Goal: Transaction & Acquisition: Purchase product/service

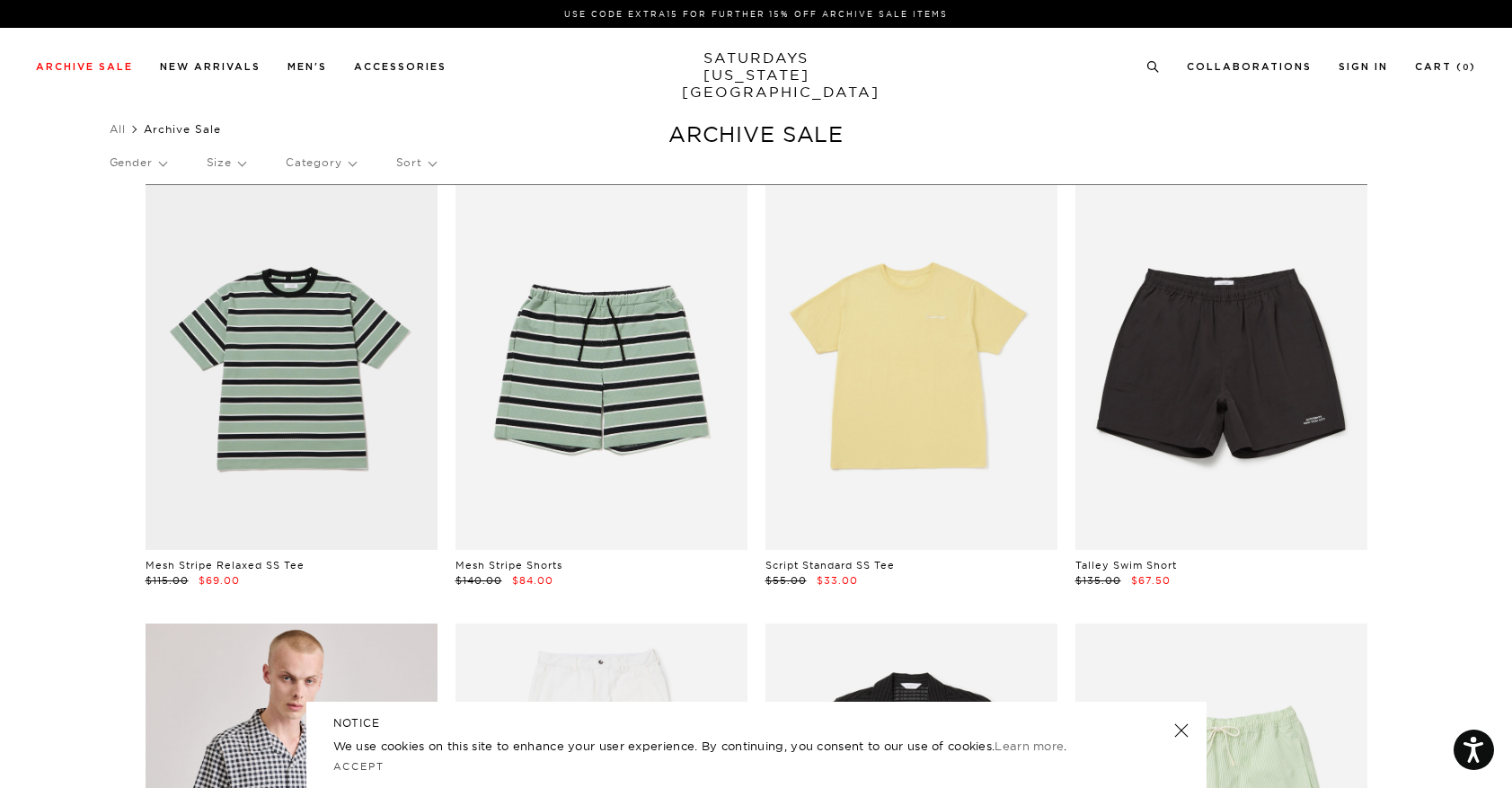
click at [147, 163] on p "Gender" at bounding box center [137, 162] width 57 height 41
click at [416, 165] on p "Sort" at bounding box center [415, 162] width 39 height 41
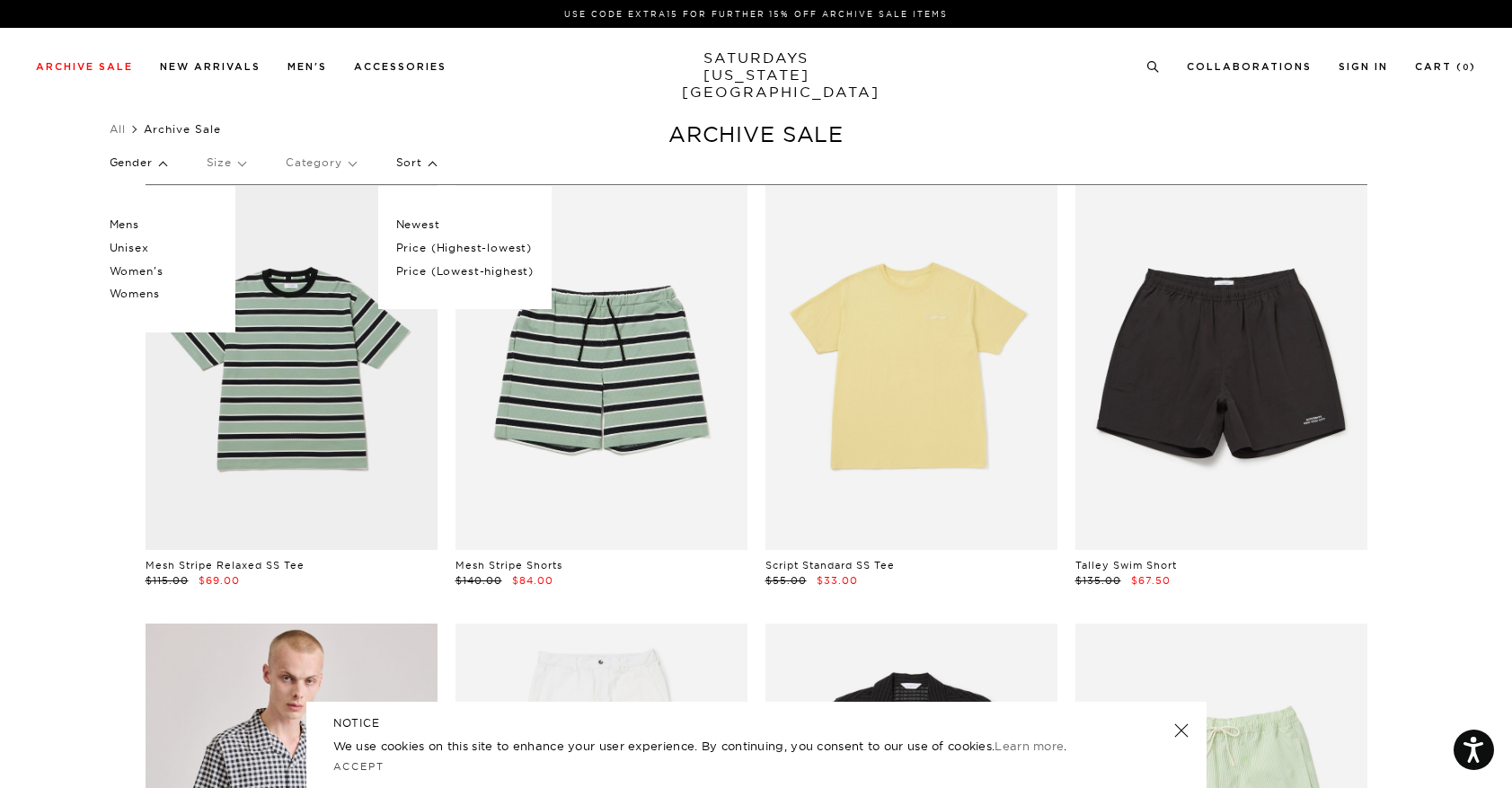
click at [243, 171] on p "Size" at bounding box center [225, 162] width 38 height 41
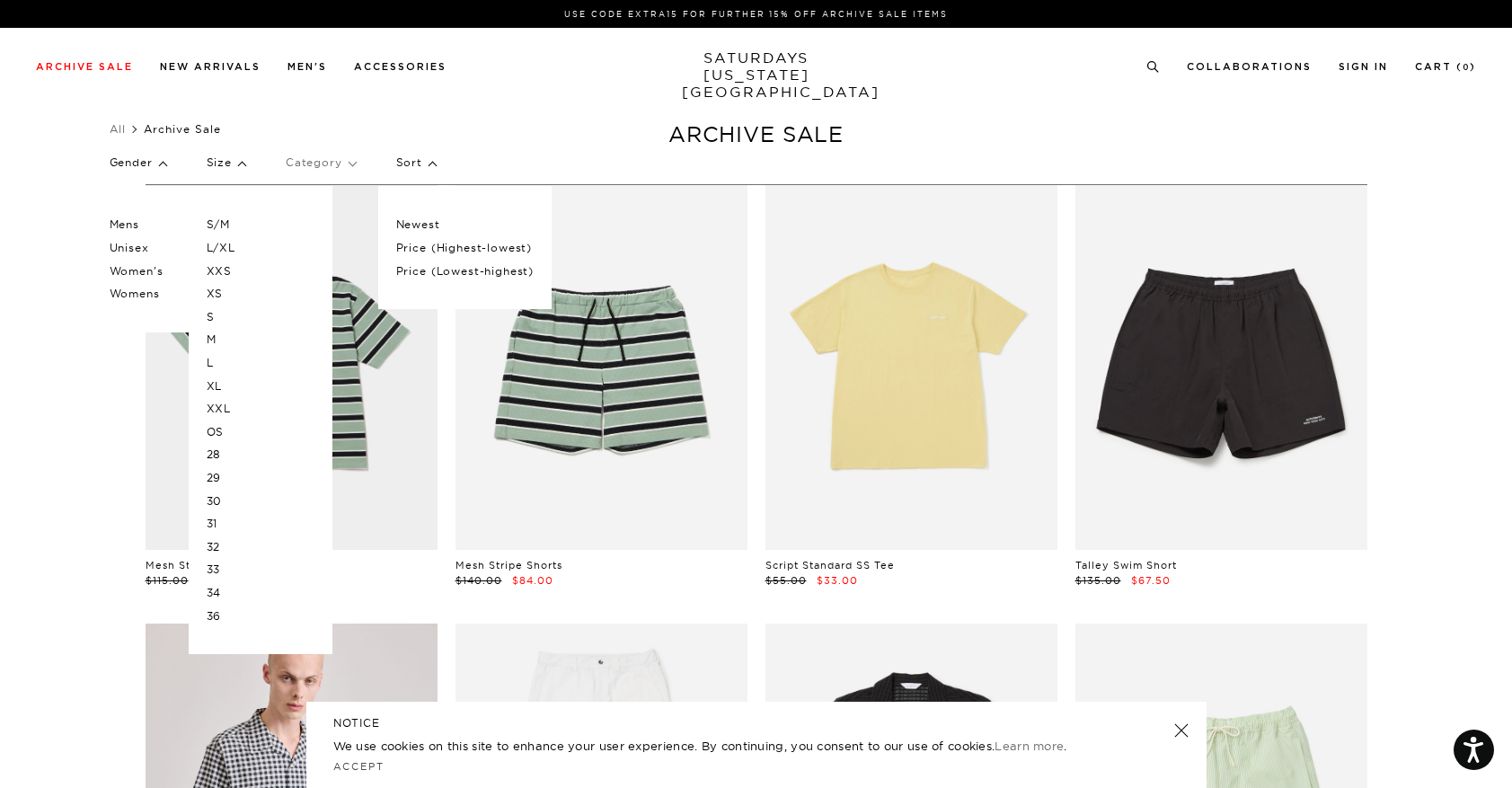
click at [221, 389] on p "XL" at bounding box center [260, 387] width 107 height 23
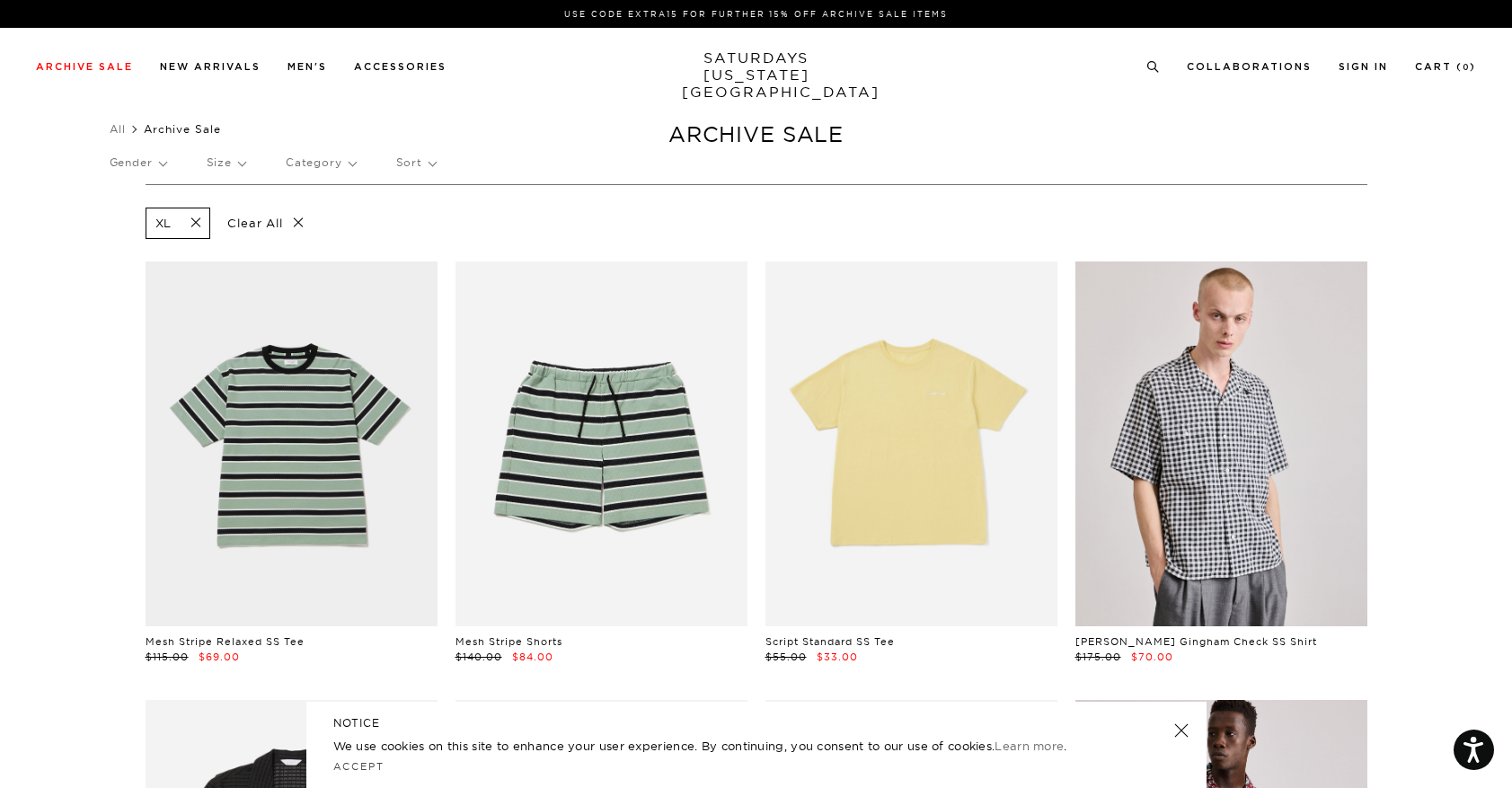
click at [427, 167] on p "Sort" at bounding box center [415, 162] width 39 height 41
click at [433, 268] on p "Price (Lowest-highest)" at bounding box center [464, 272] width 137 height 23
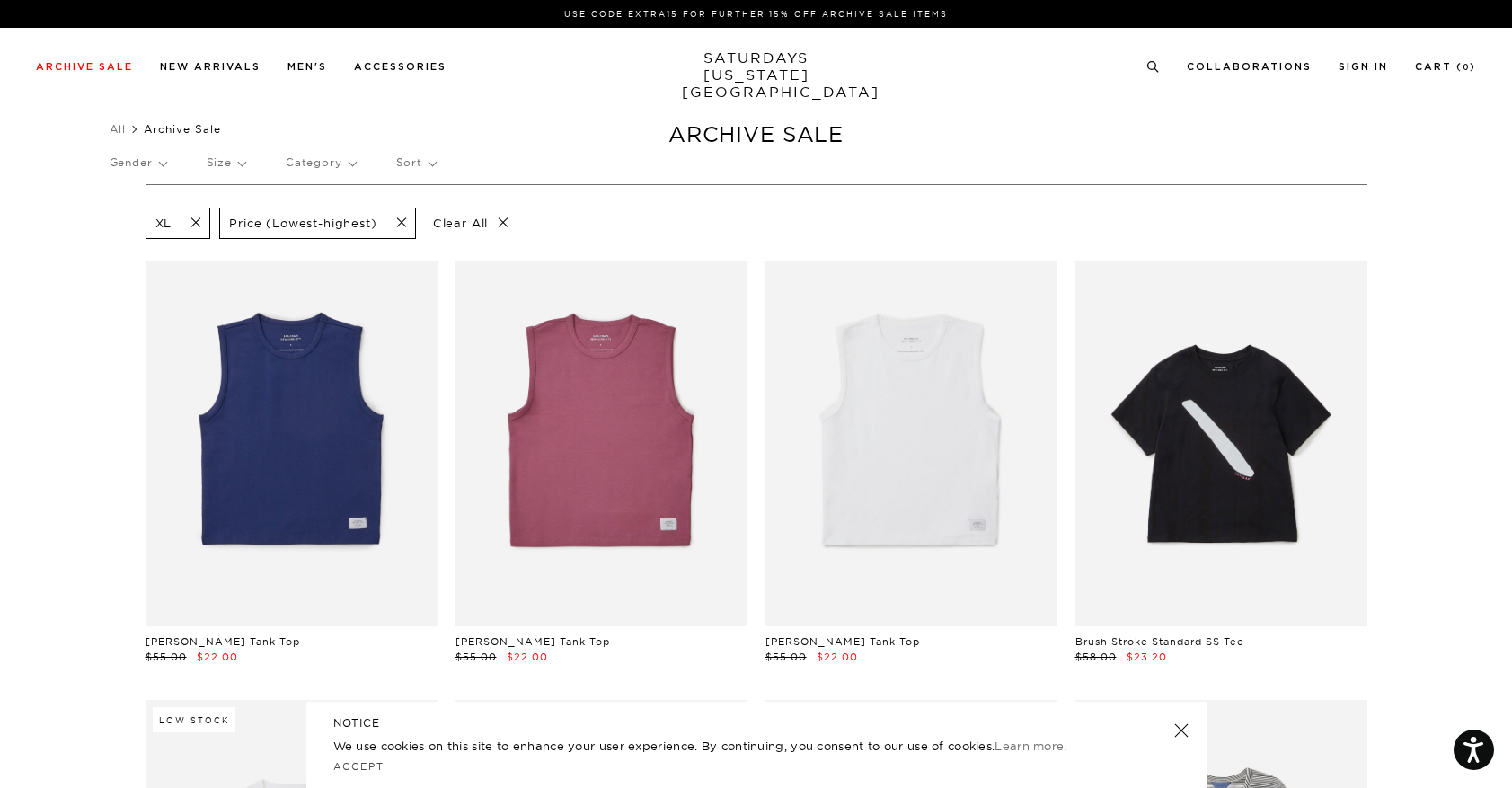
click at [191, 227] on span at bounding box center [190, 224] width 37 height 17
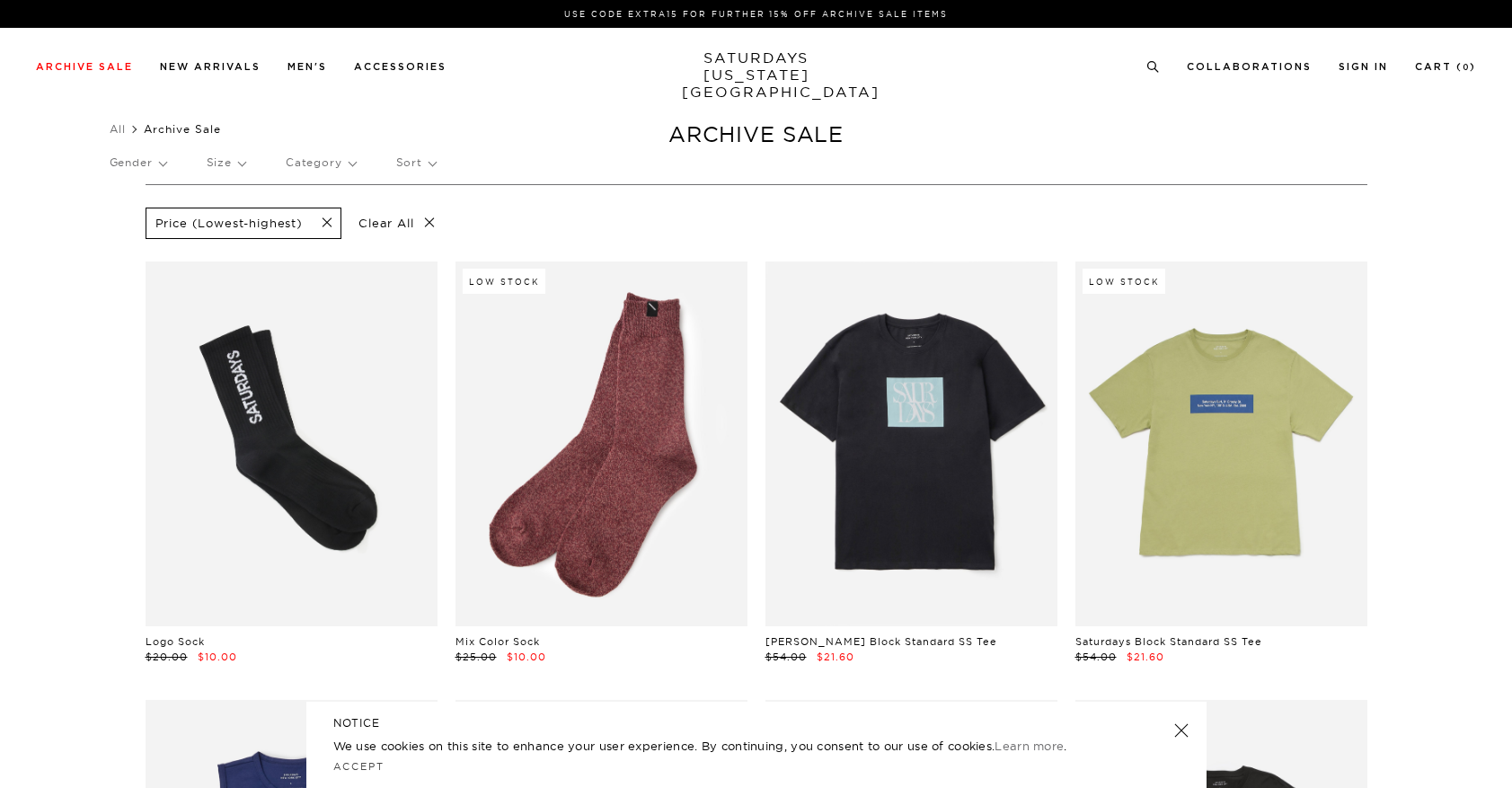
click at [162, 163] on p "Gender" at bounding box center [137, 162] width 57 height 41
click at [139, 226] on p "Mens" at bounding box center [163, 225] width 107 height 23
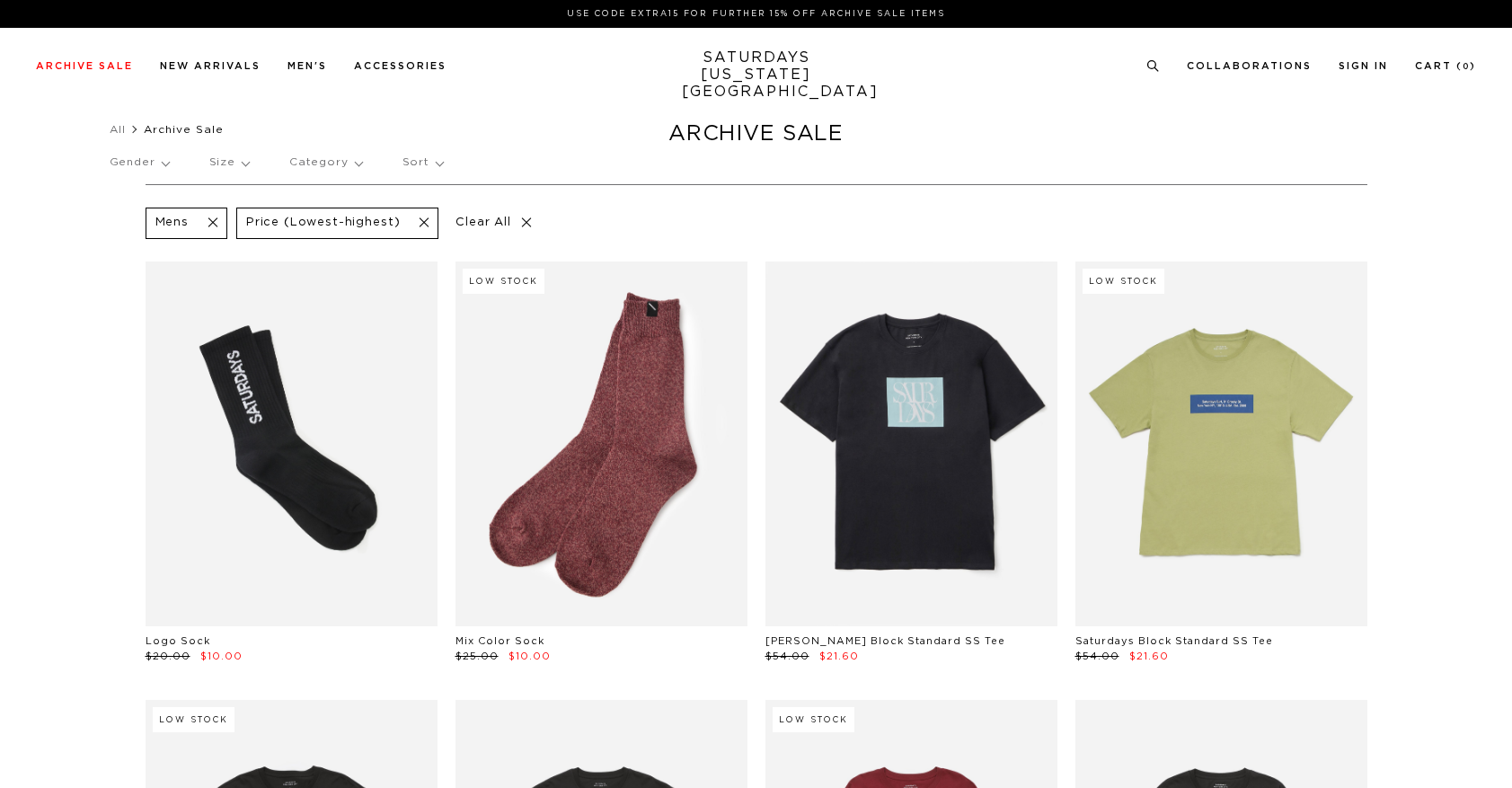
click at [233, 169] on p "Size" at bounding box center [228, 162] width 39 height 41
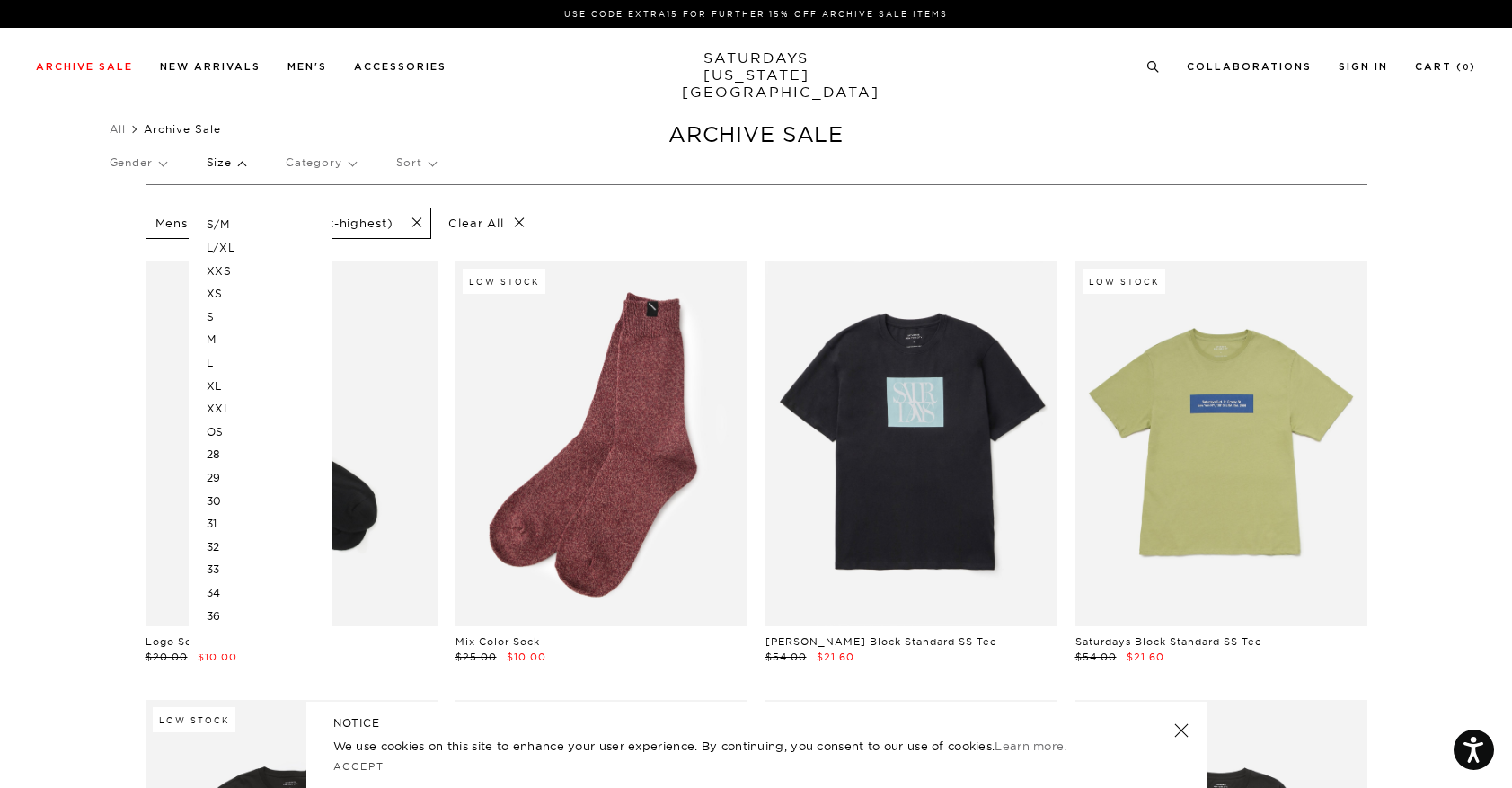
click at [220, 385] on p "XL" at bounding box center [260, 387] width 107 height 23
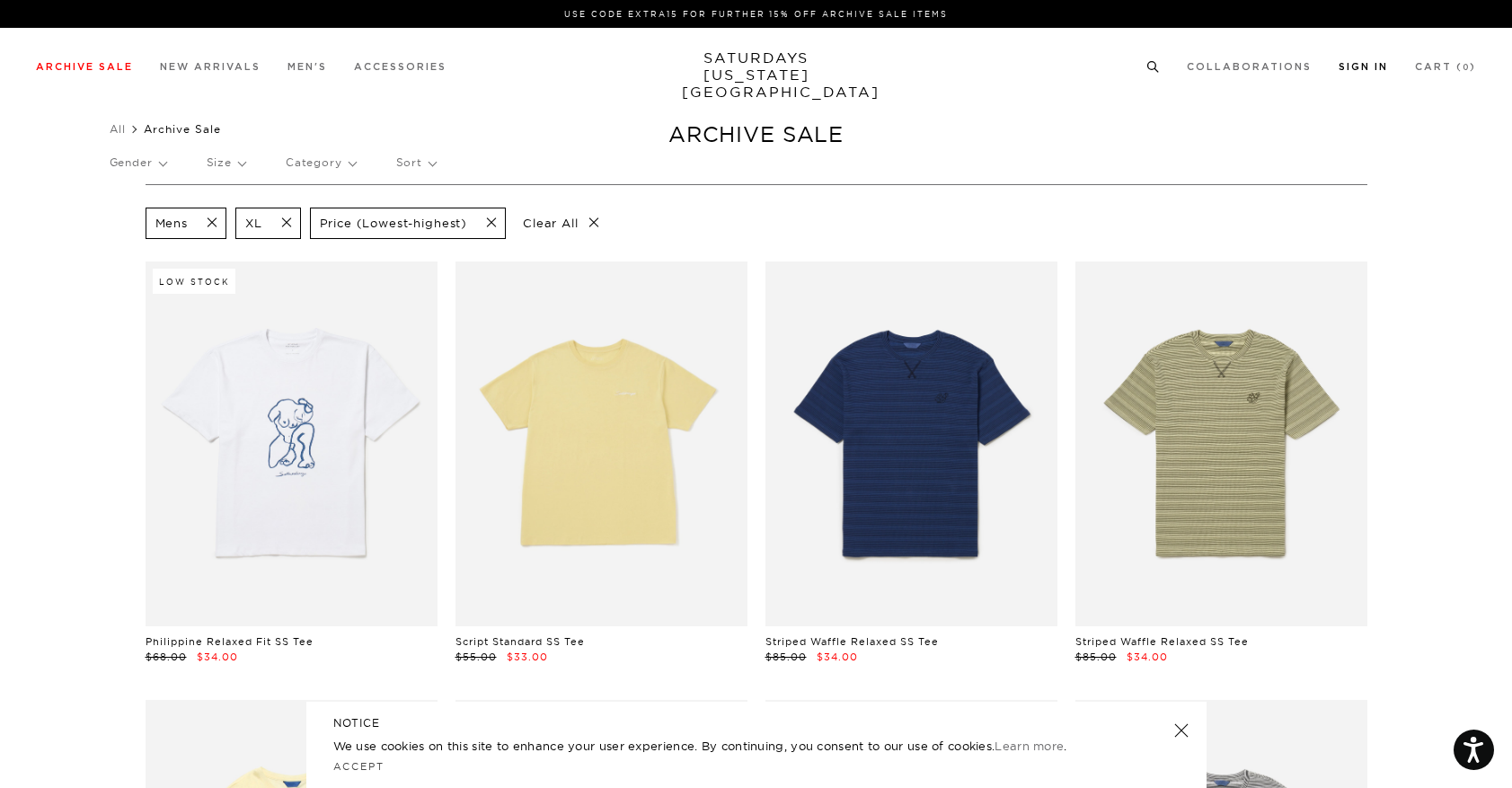
click at [1362, 62] on link "Sign In" at bounding box center [1363, 67] width 50 height 10
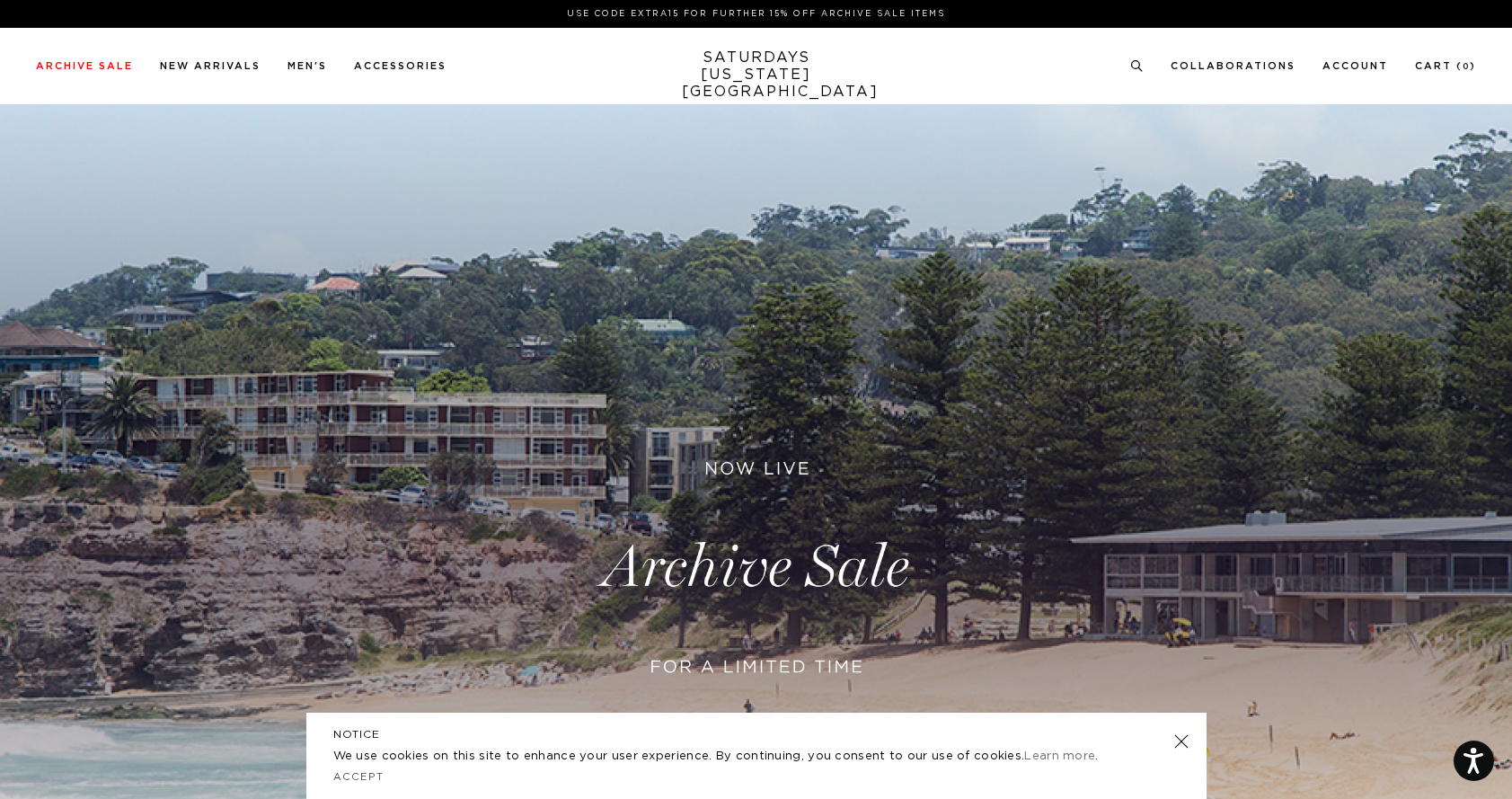
click at [777, 442] on link at bounding box center [756, 568] width 1512 height 927
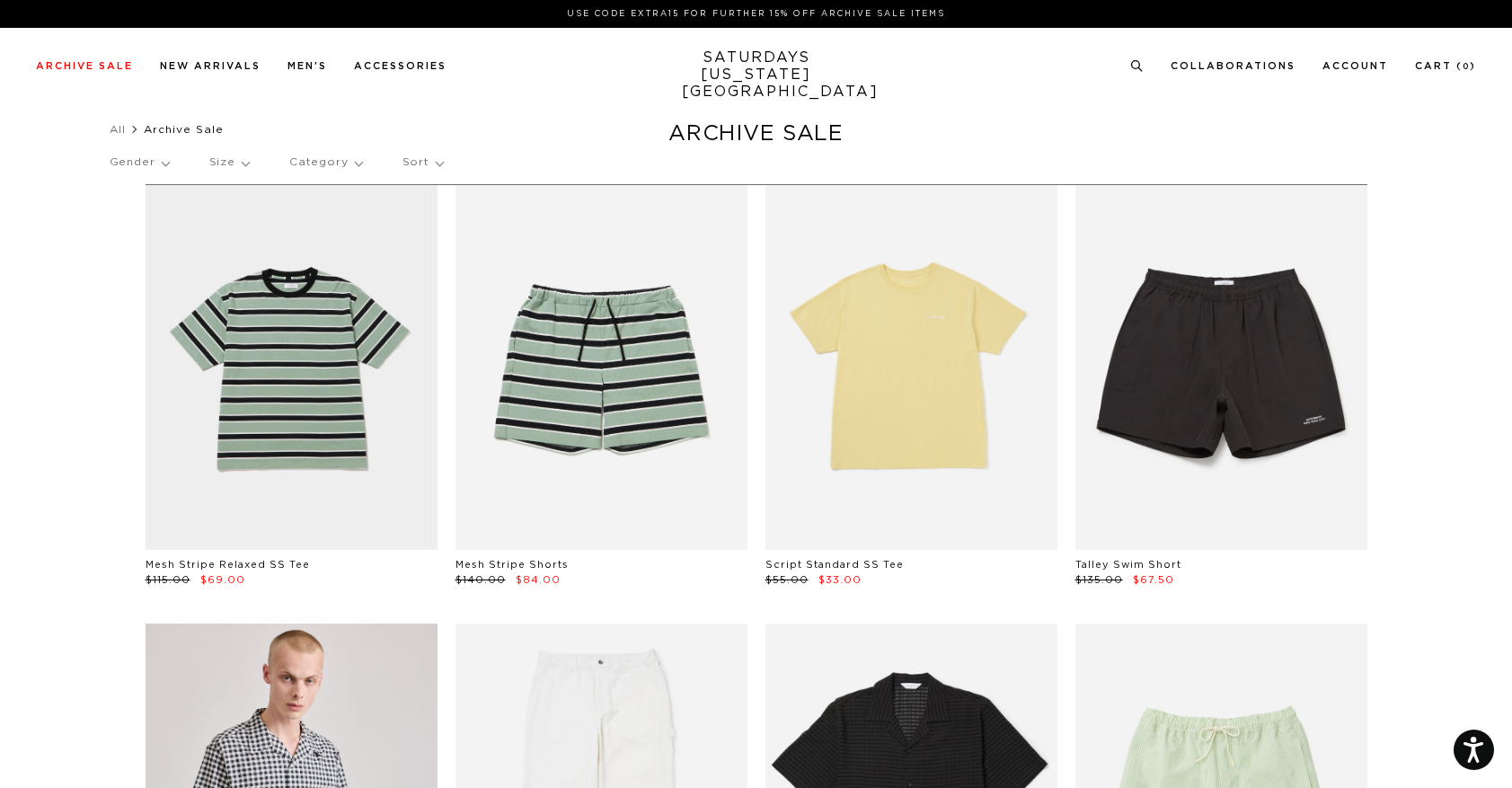
click at [146, 164] on p "Gender" at bounding box center [139, 162] width 59 height 41
click at [126, 220] on p "Mens" at bounding box center [163, 225] width 107 height 23
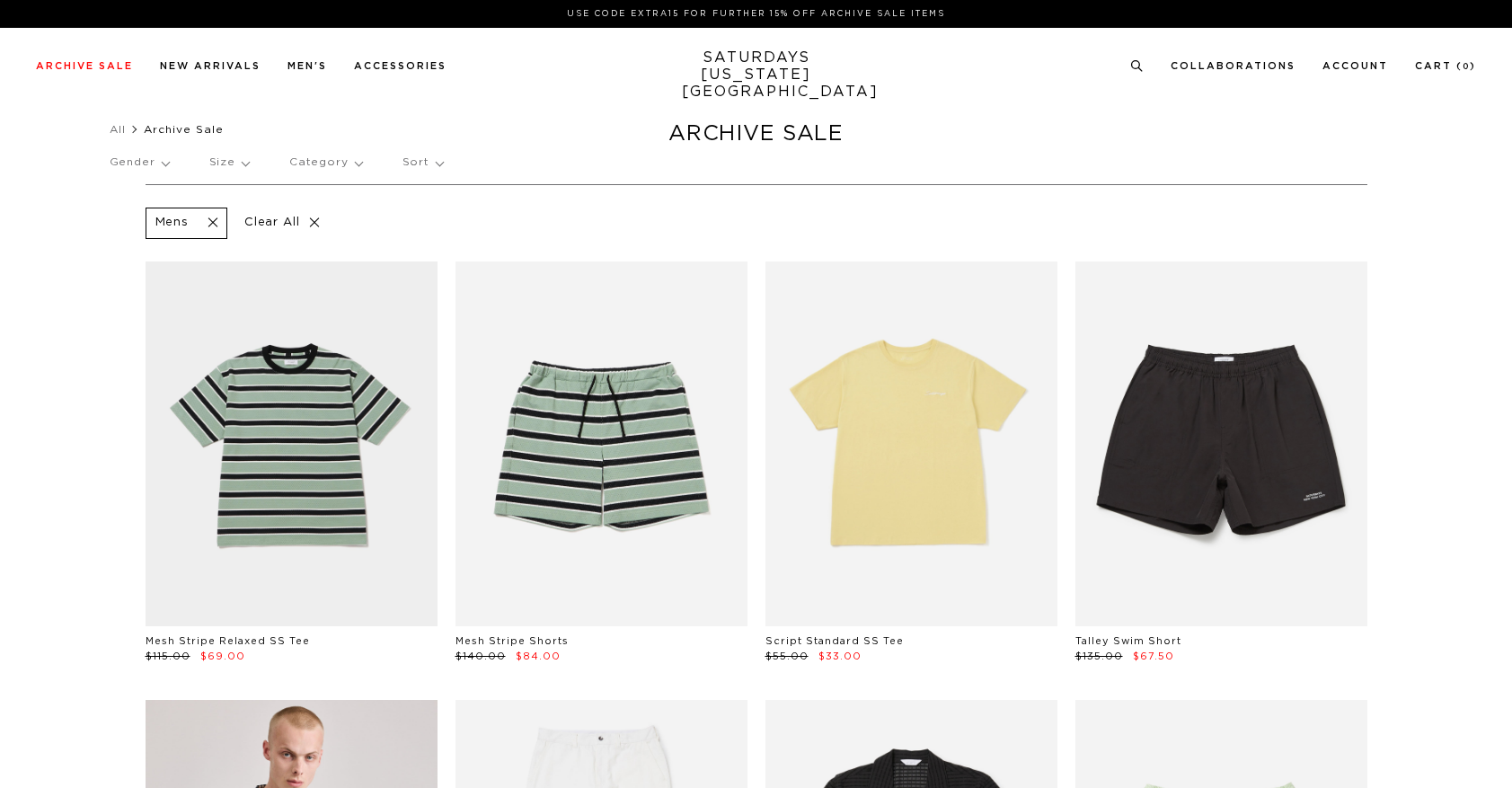
click at [237, 165] on p "Size" at bounding box center [228, 162] width 39 height 41
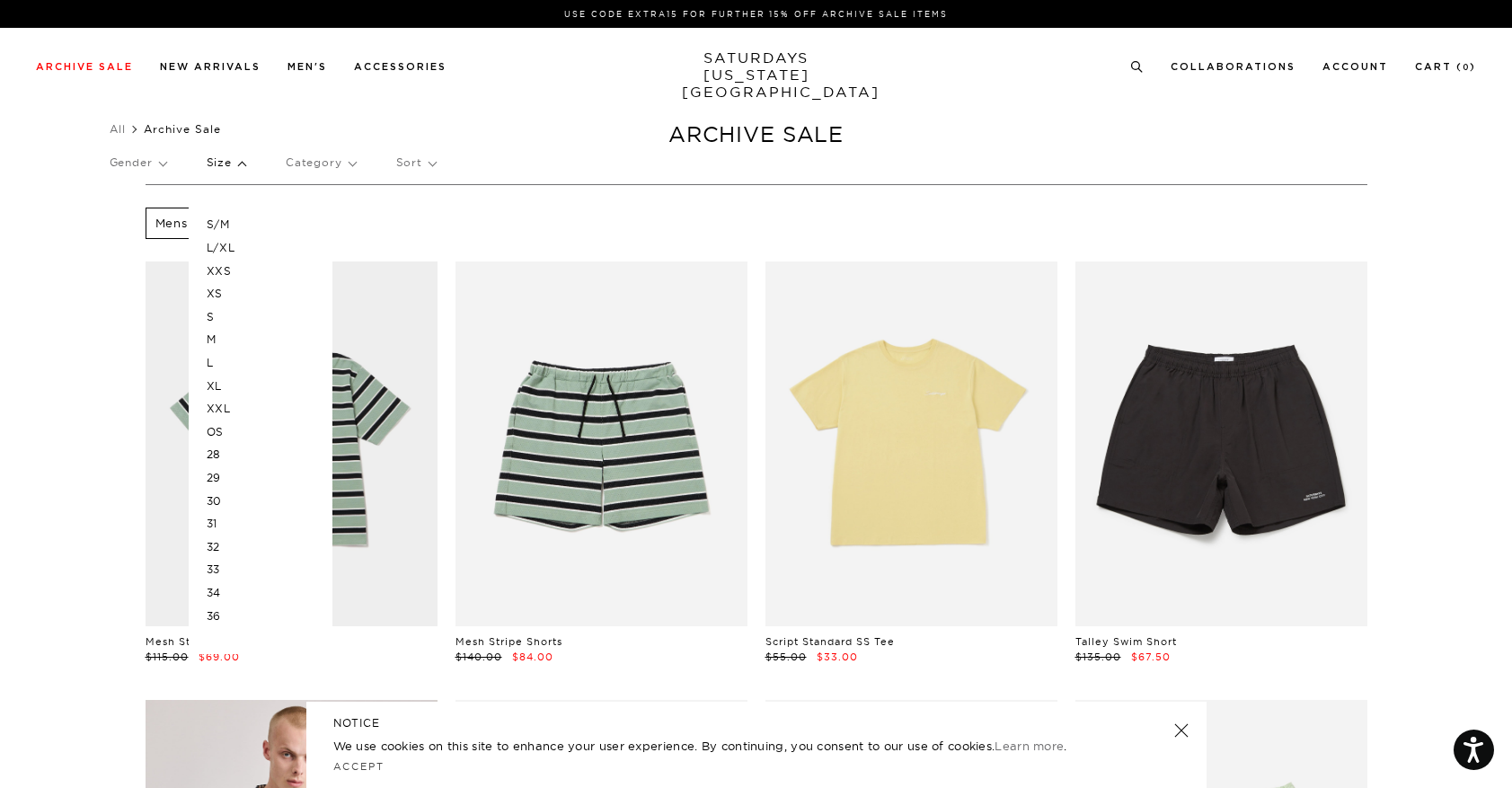
click at [220, 388] on p "XL" at bounding box center [260, 387] width 107 height 23
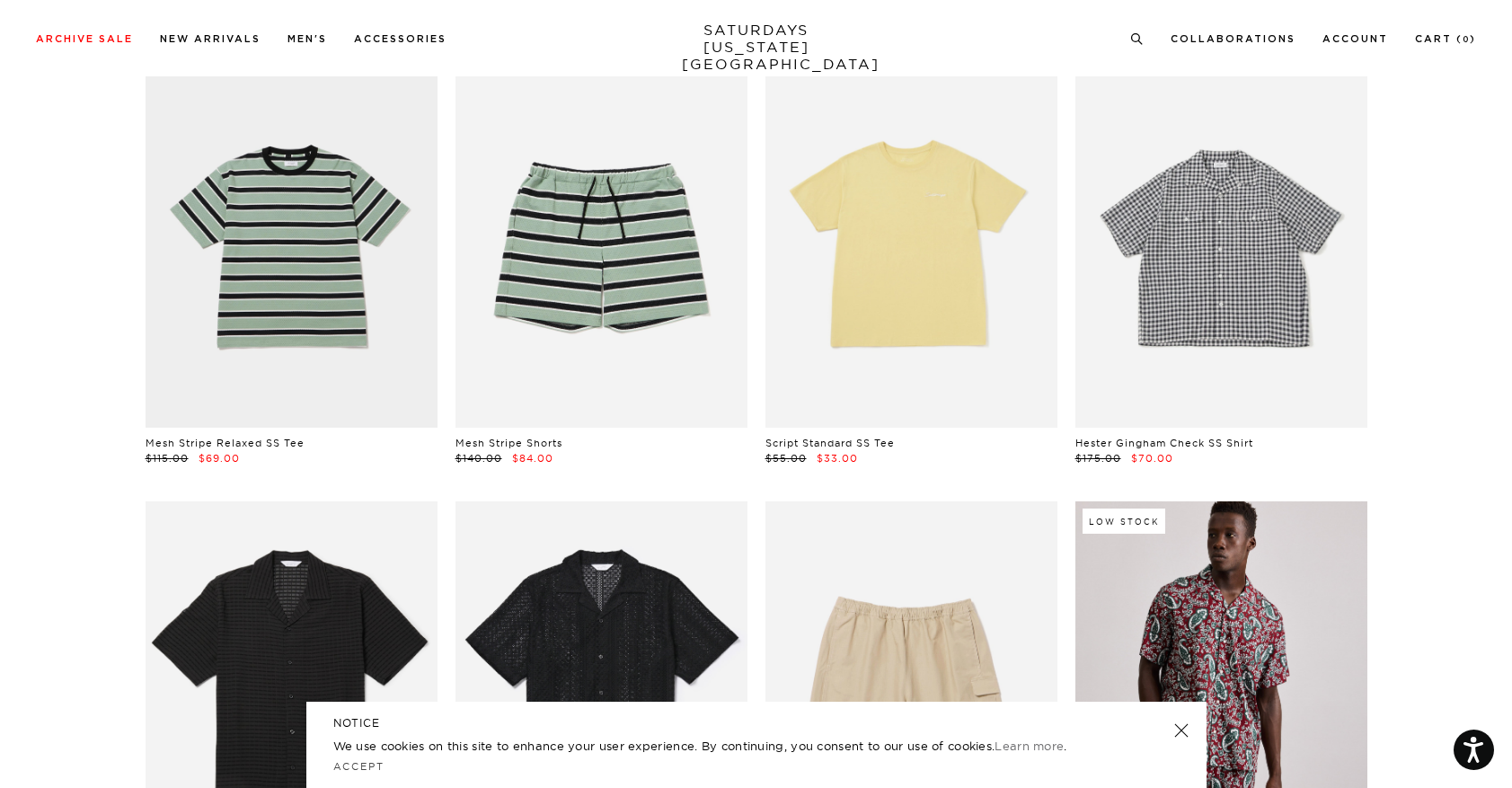
scroll to position [201, 0]
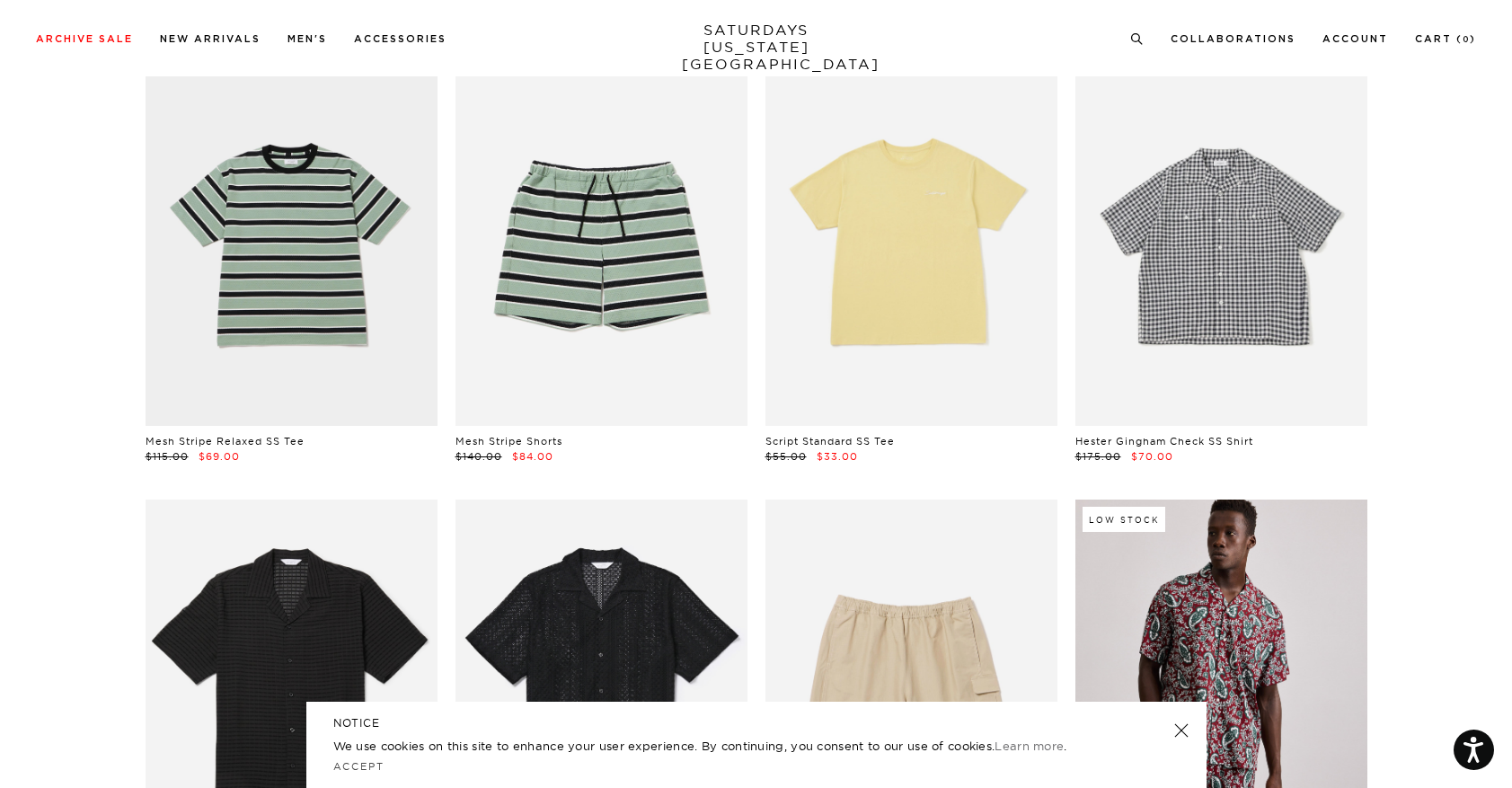
click at [1261, 230] on link at bounding box center [1221, 244] width 292 height 365
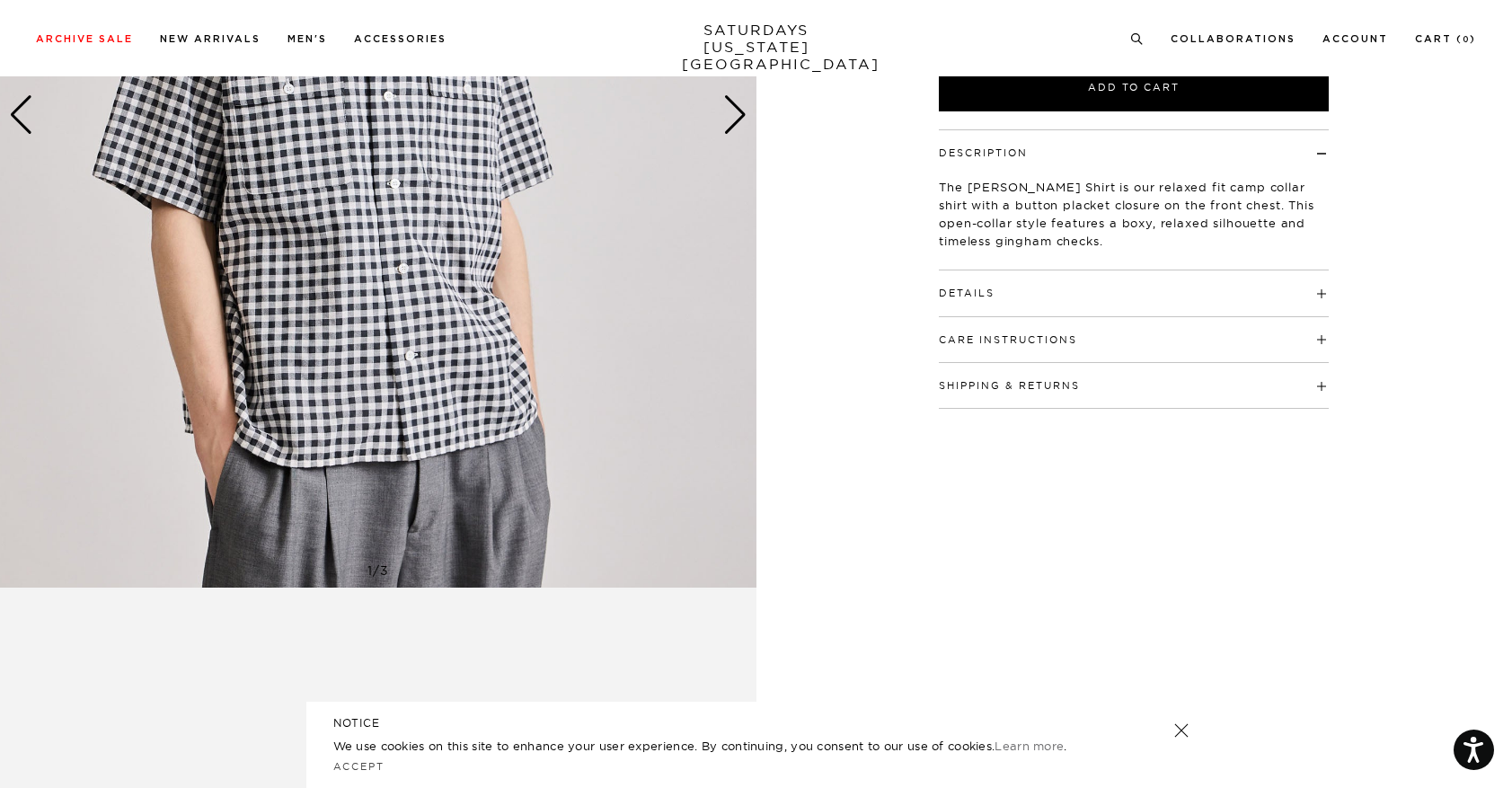
scroll to position [175, 0]
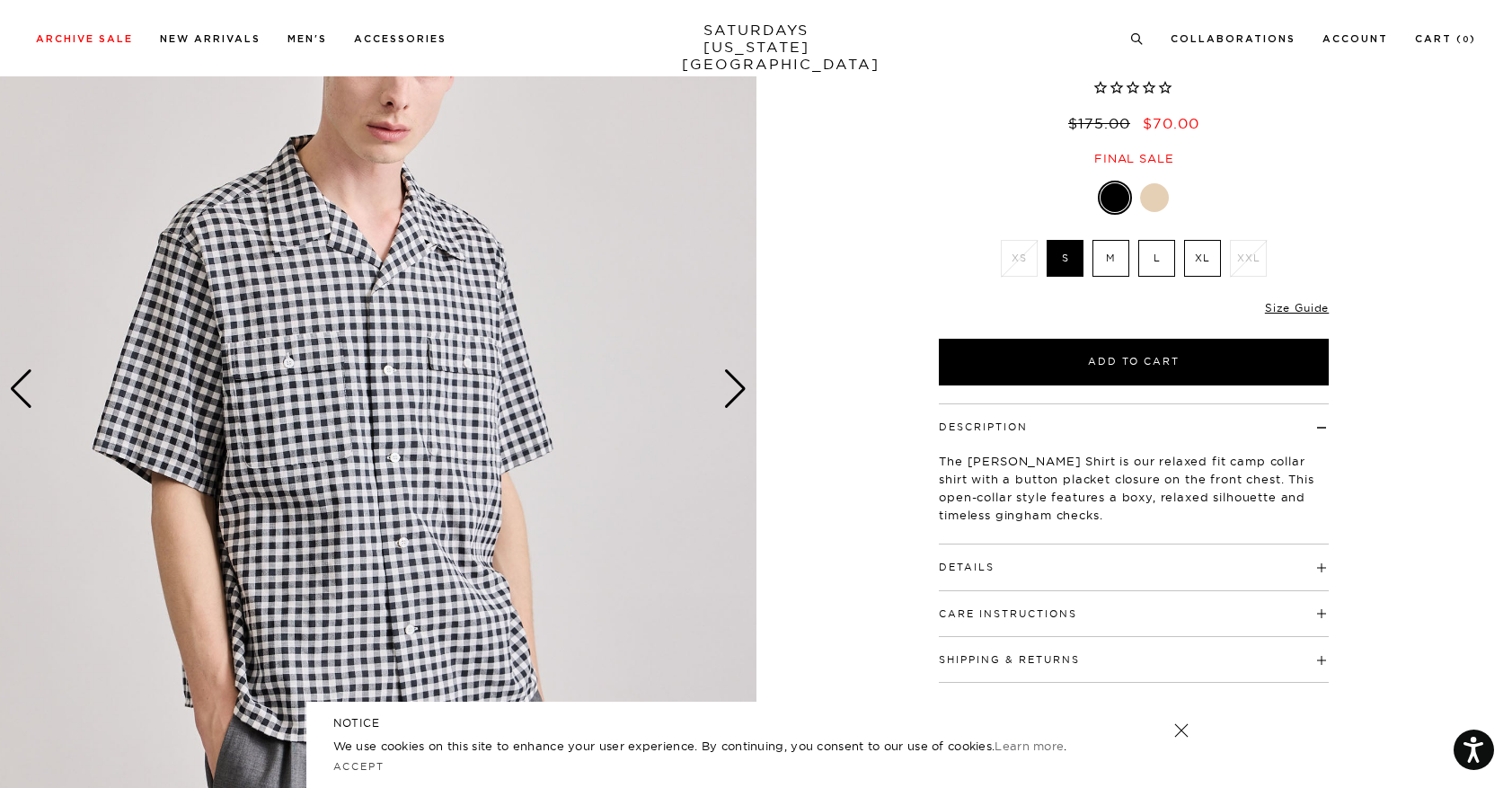
click at [1204, 256] on label "XL" at bounding box center [1202, 258] width 36 height 36
click at [0, 0] on input "XL" at bounding box center [0, 0] width 0 height 0
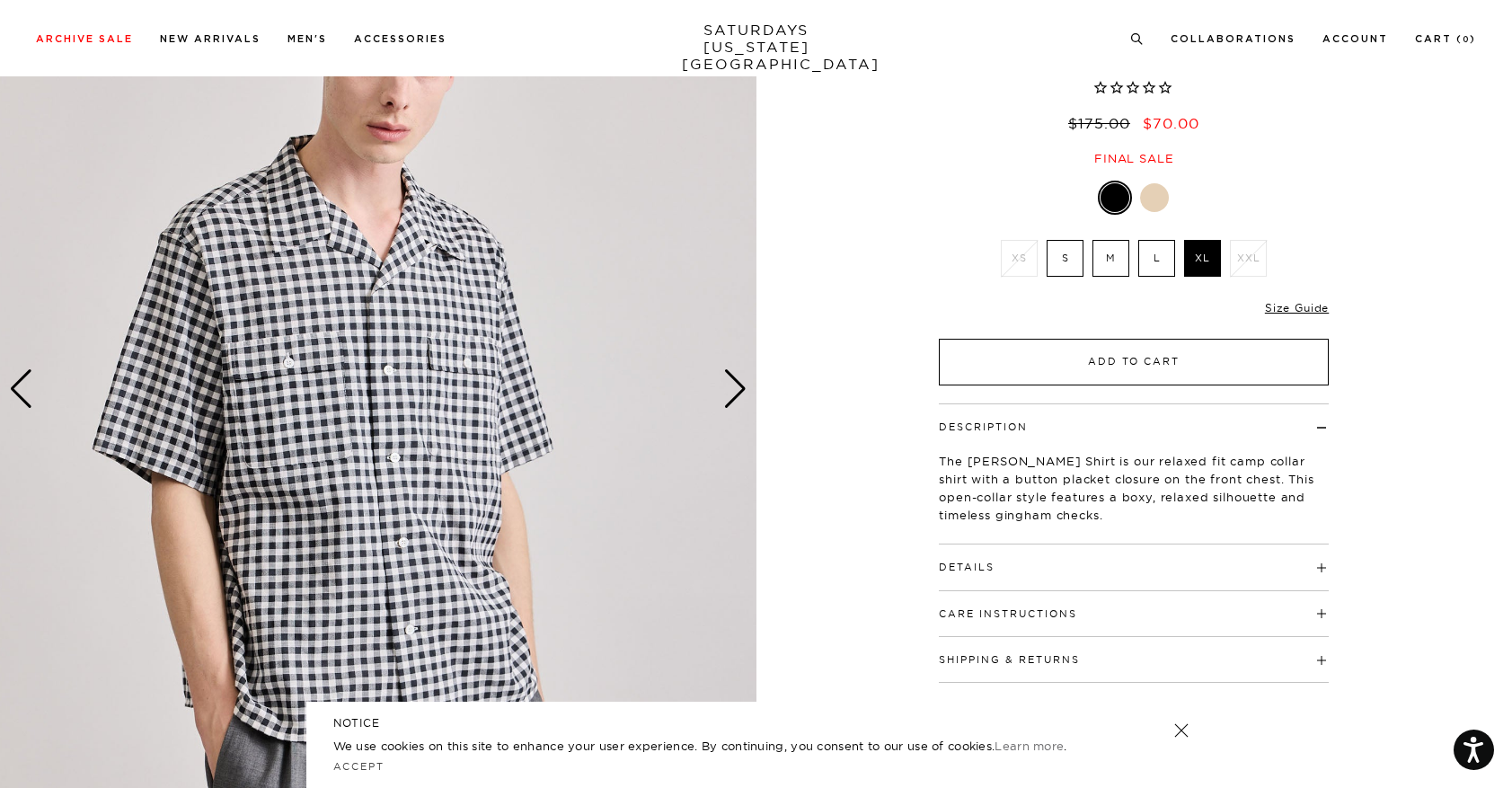
click at [1124, 366] on button "Add to Cart" at bounding box center [1134, 362] width 390 height 47
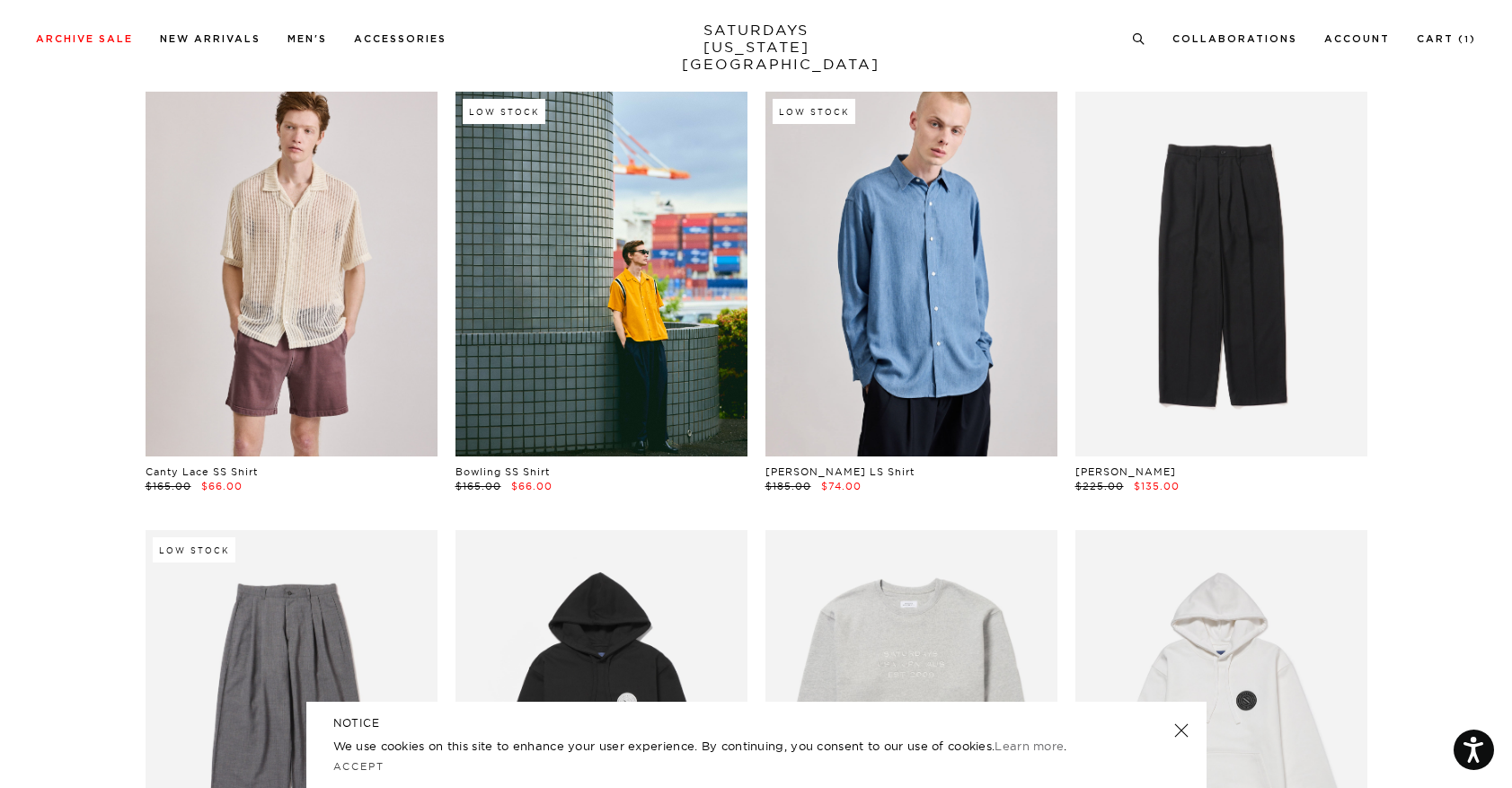
scroll to position [2792, 6]
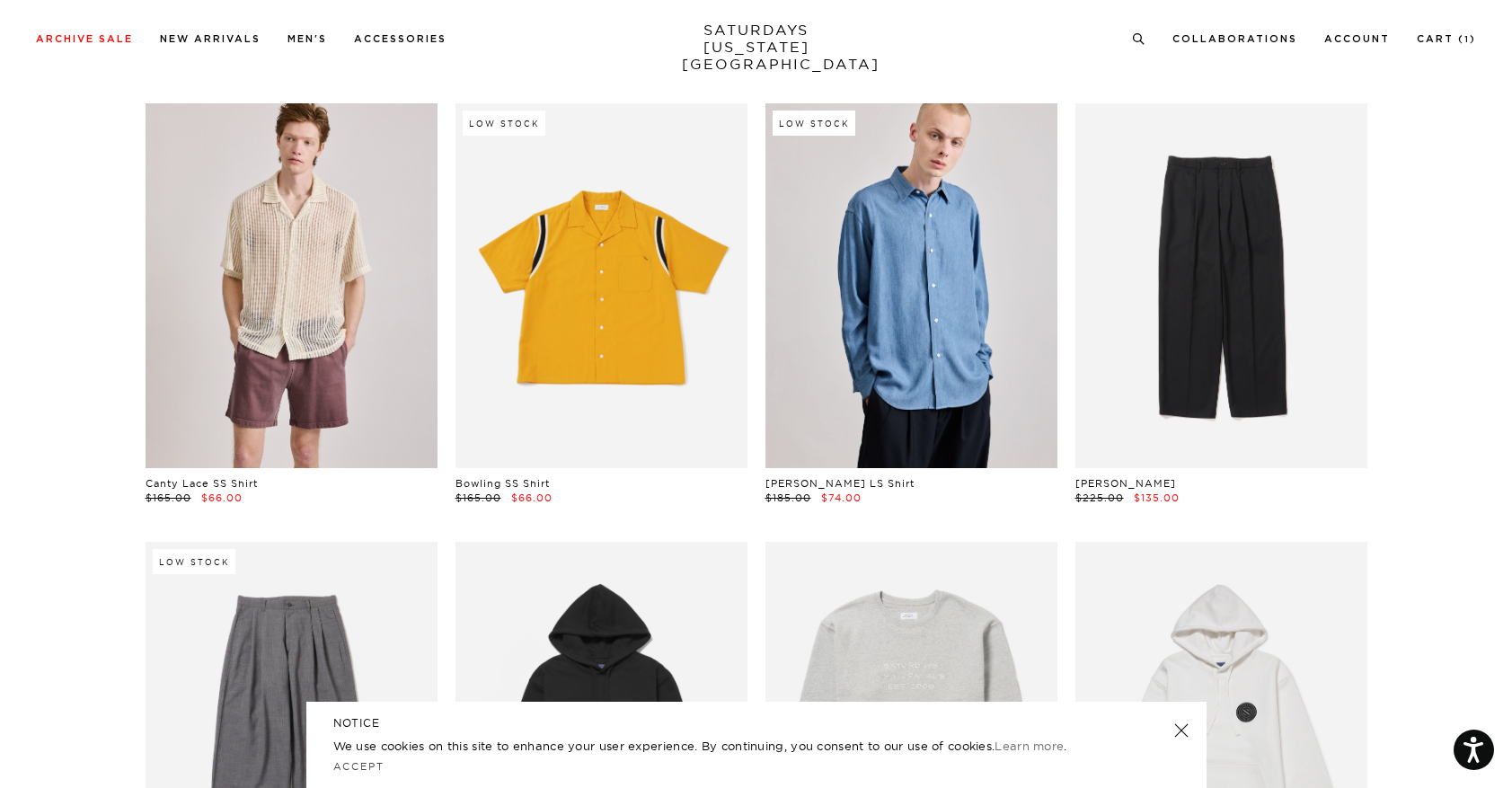
click at [602, 320] on link at bounding box center [602, 286] width 292 height 365
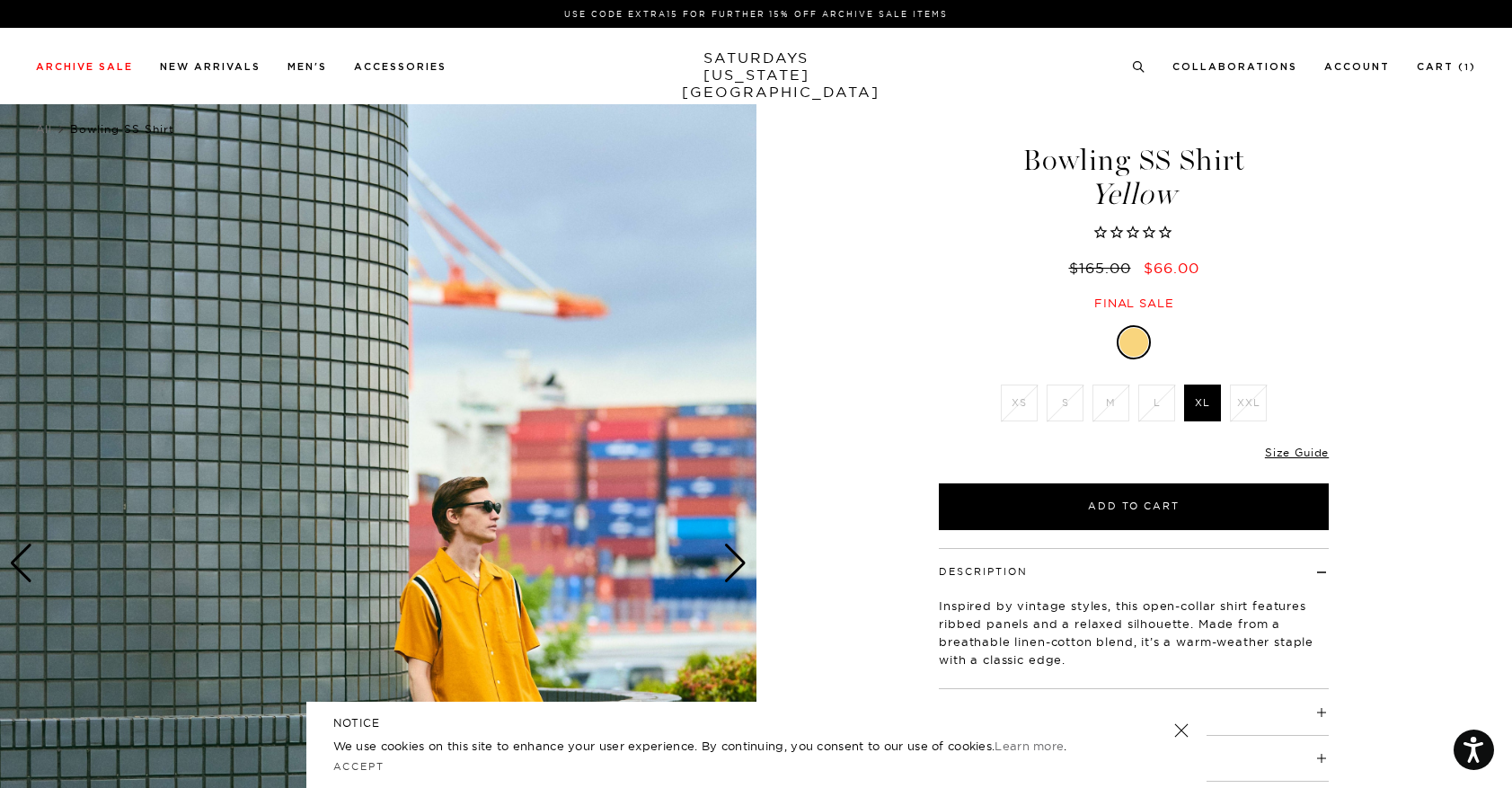
click at [1183, 727] on link at bounding box center [1181, 730] width 25 height 25
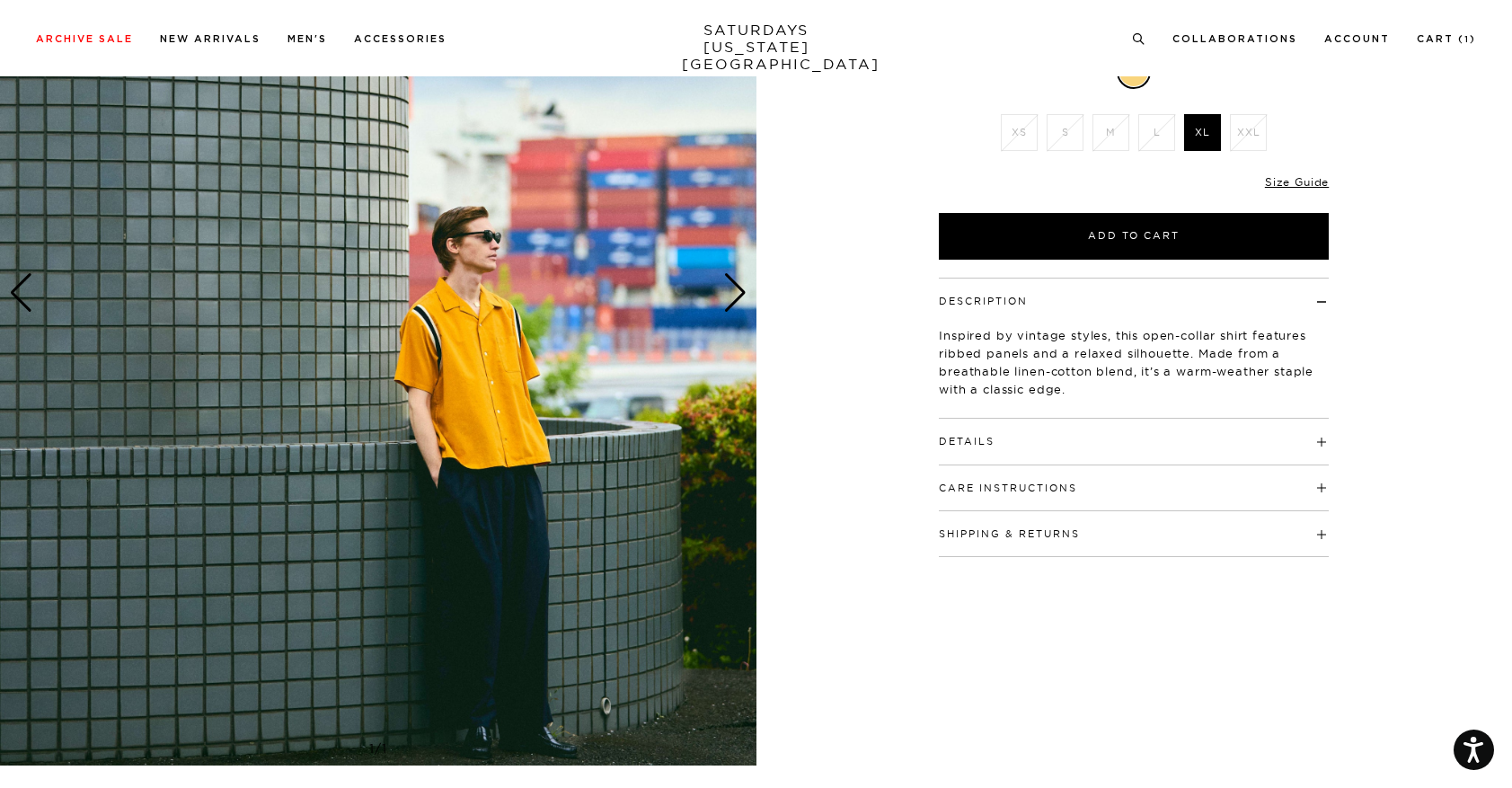
scroll to position [275, 0]
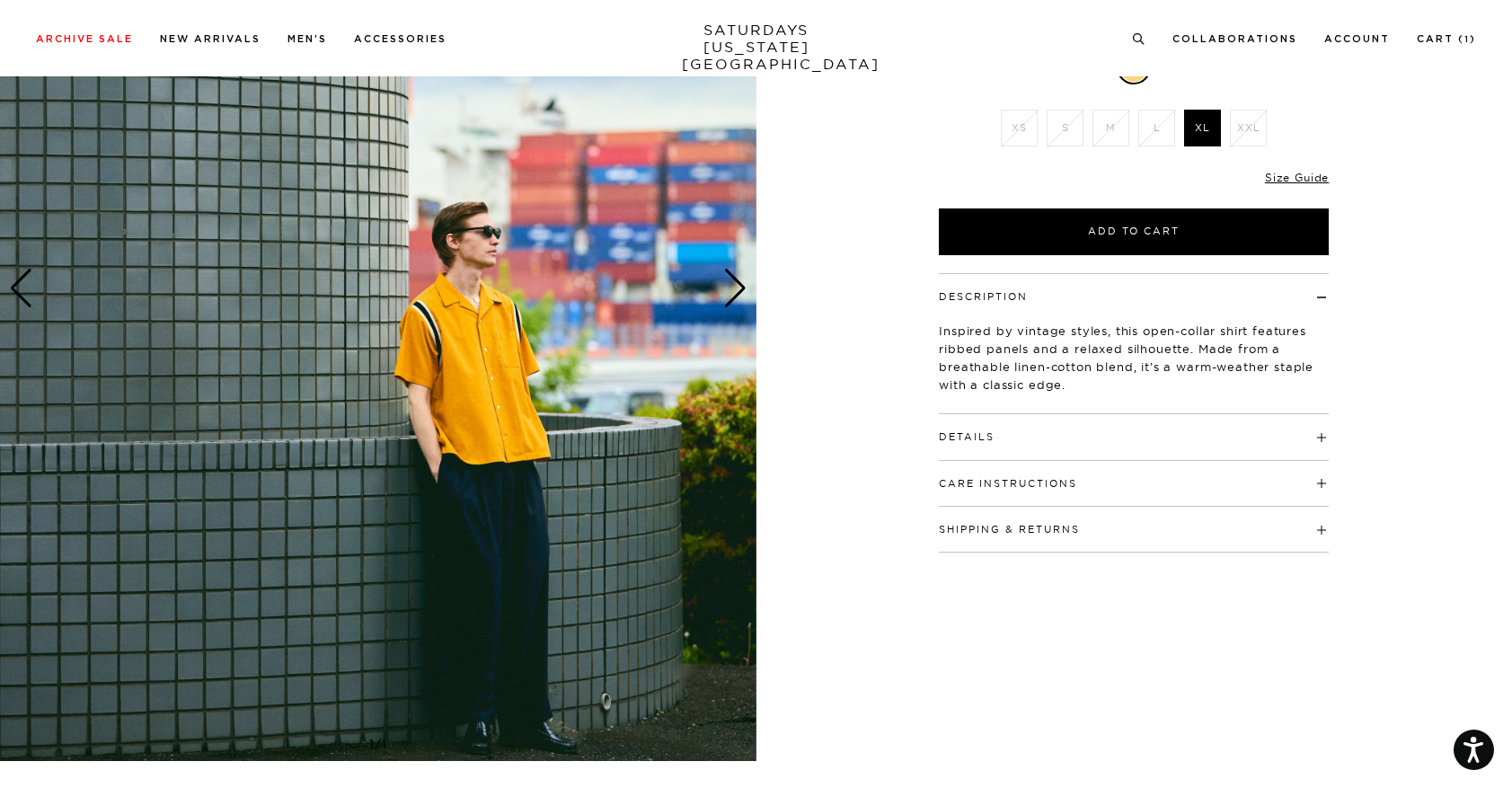
click at [739, 294] on div "Next slide" at bounding box center [735, 288] width 24 height 39
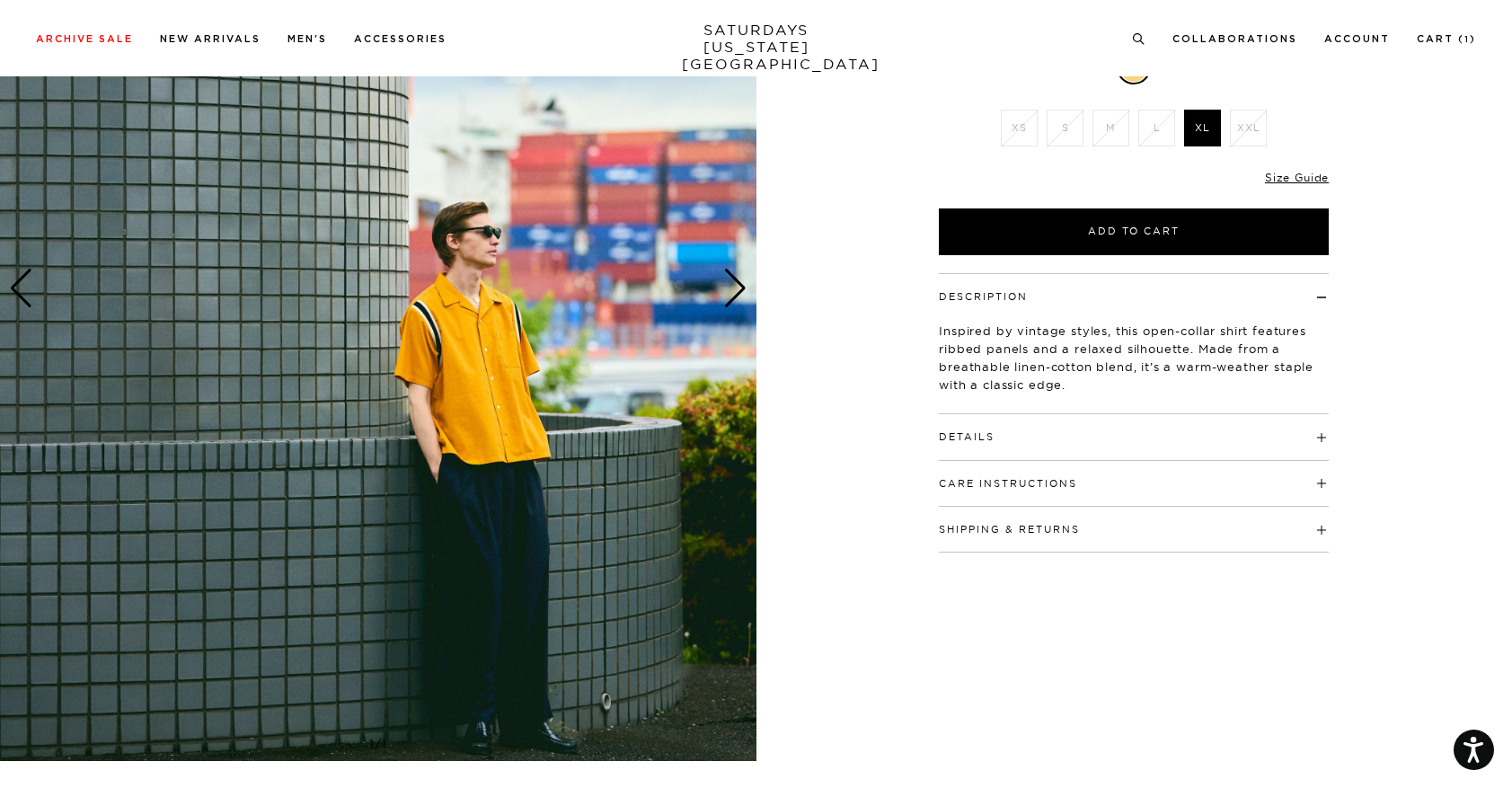
click at [739, 294] on div "Next slide" at bounding box center [735, 288] width 24 height 39
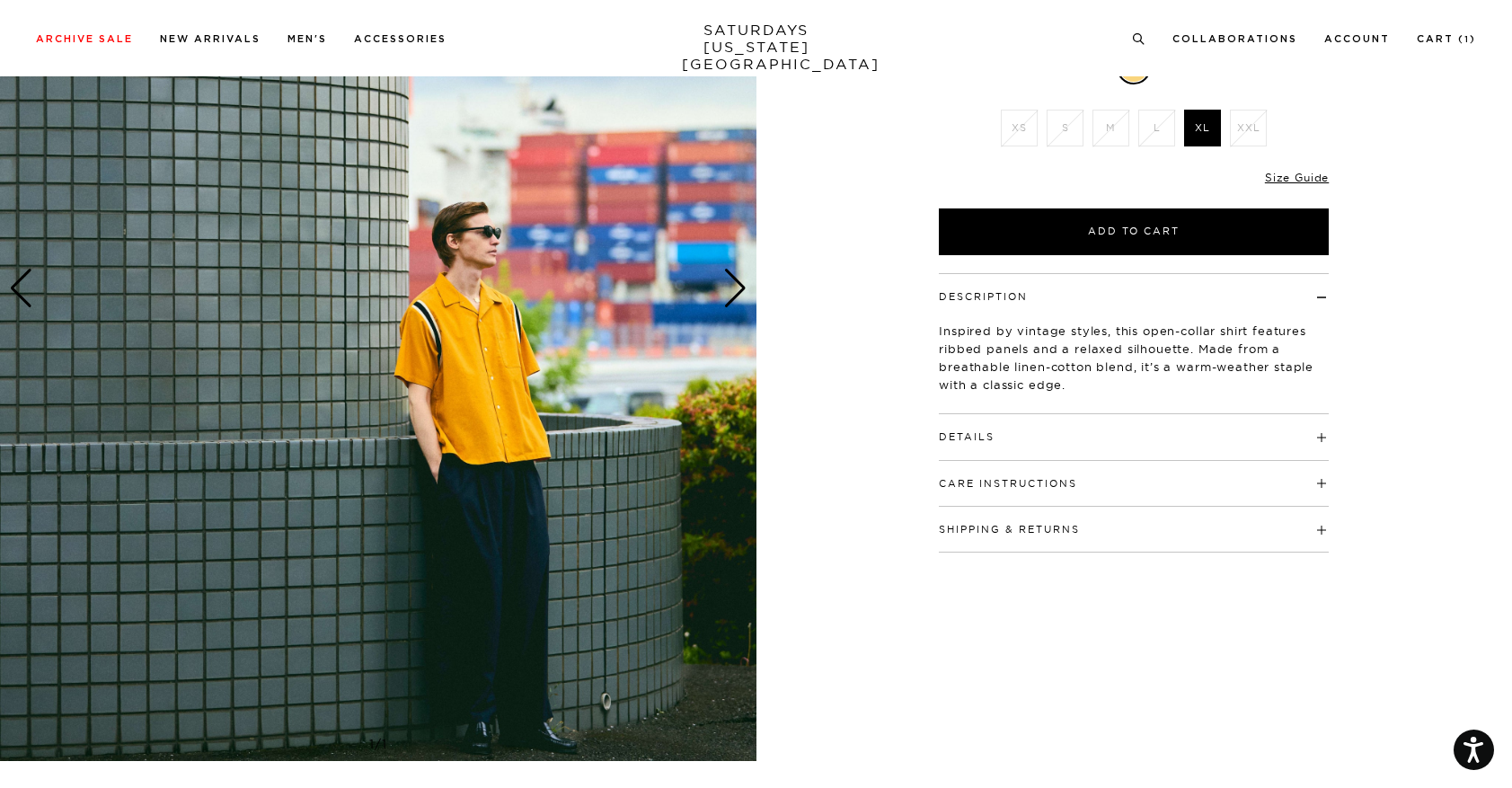
click at [739, 294] on div "Next slide" at bounding box center [735, 288] width 24 height 39
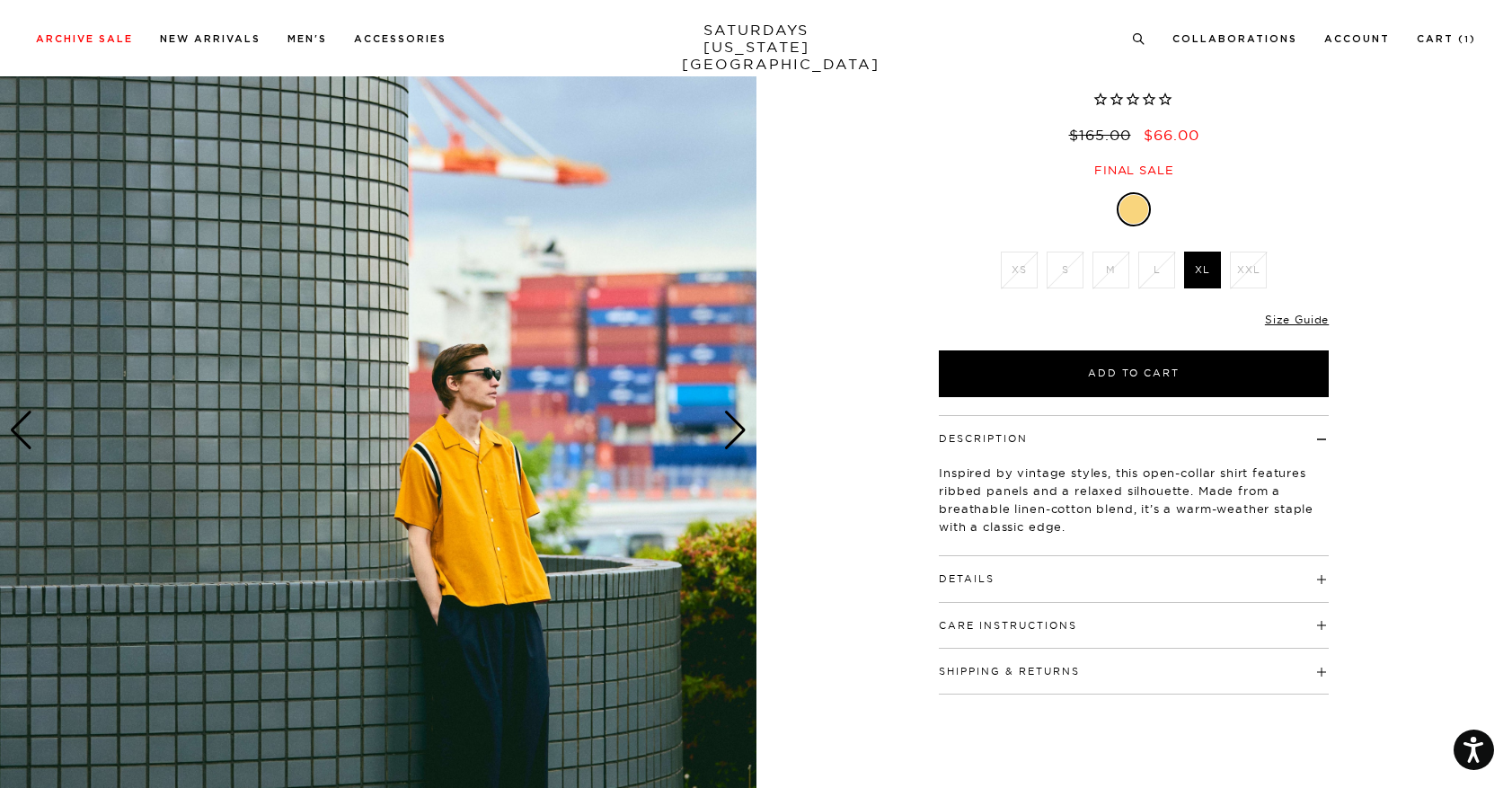
scroll to position [153, 2]
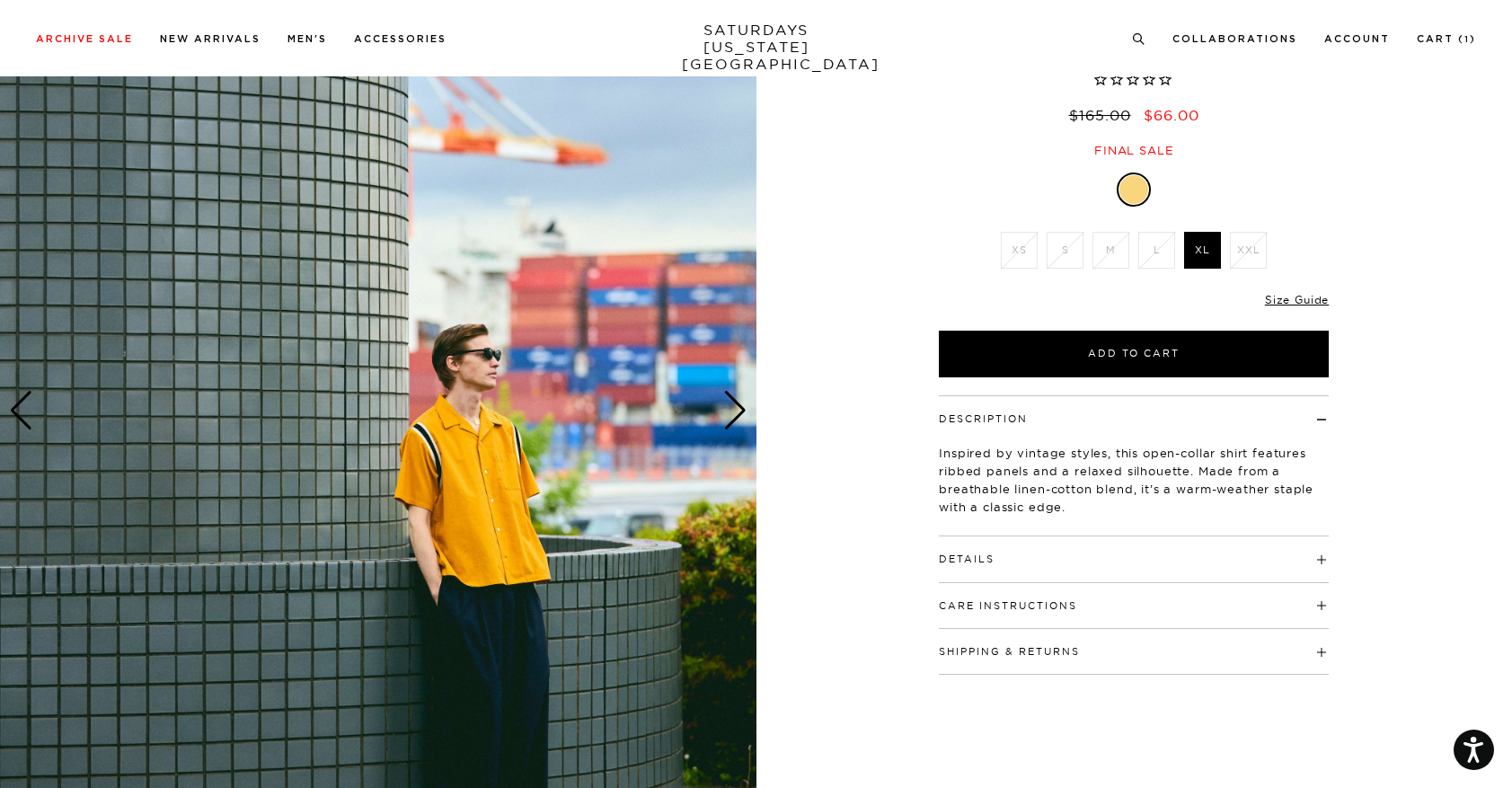
click at [739, 407] on div "Next slide" at bounding box center [735, 410] width 24 height 39
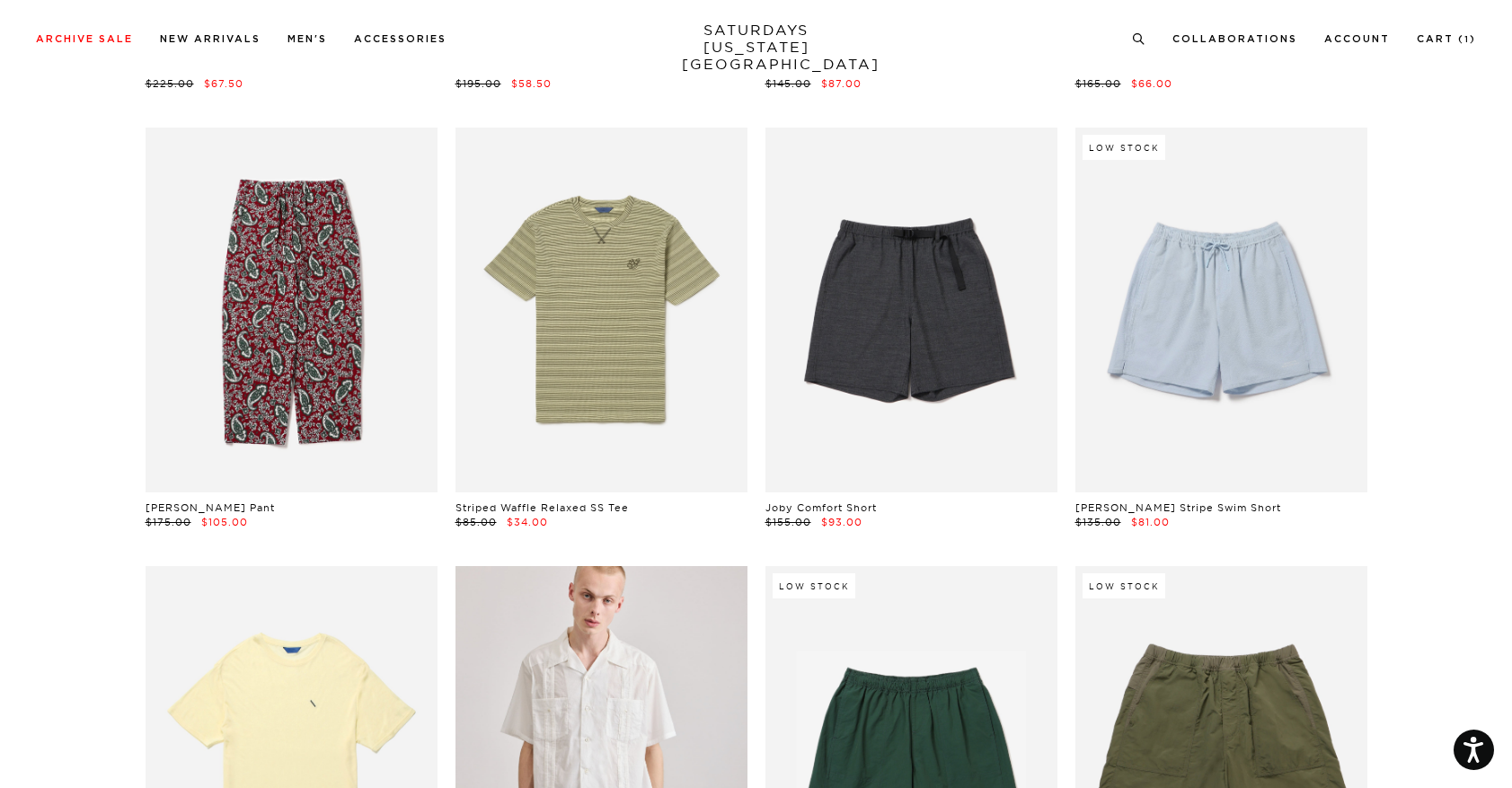
scroll to position [0, 4]
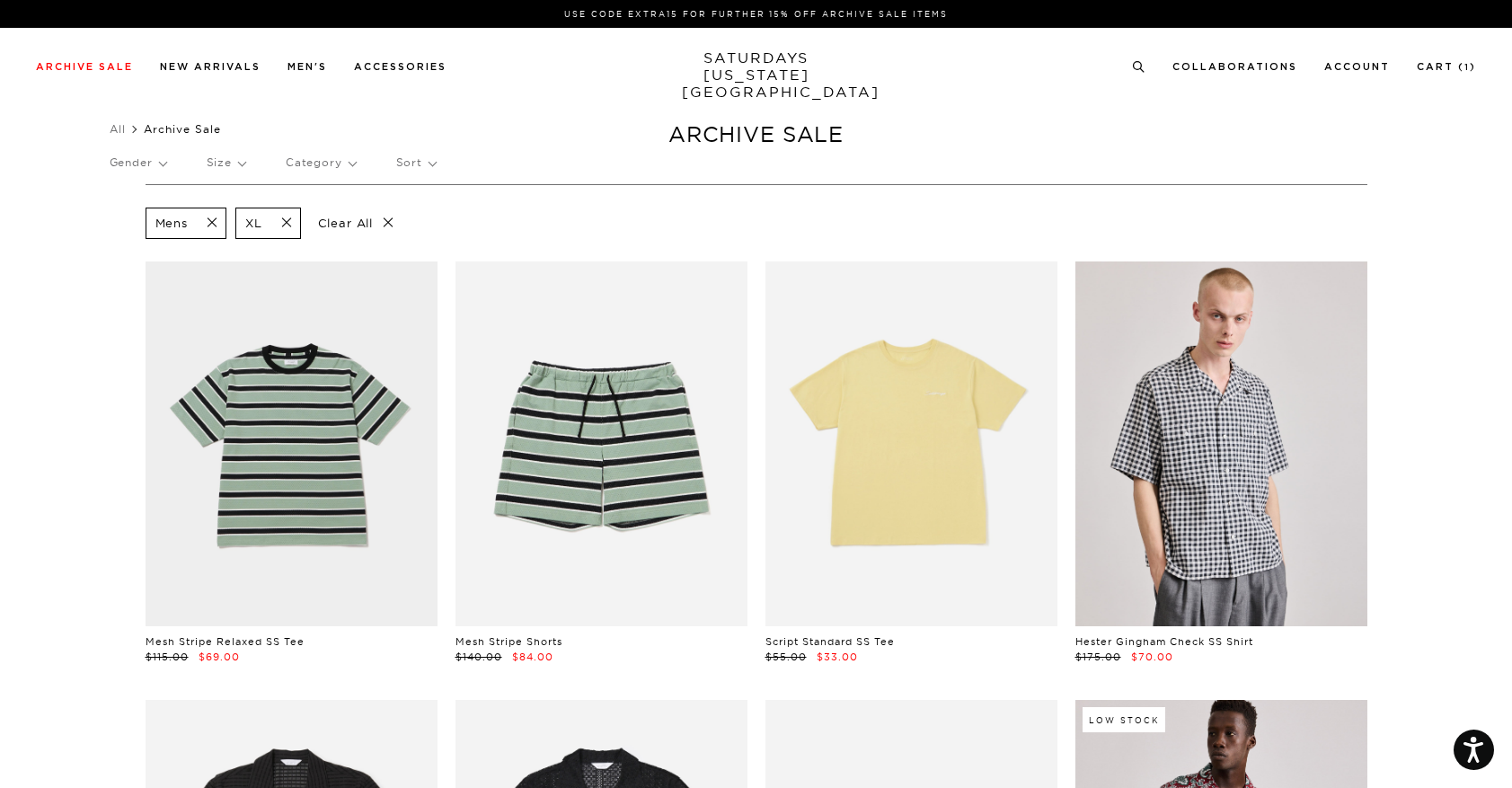
click at [417, 165] on p "Sort" at bounding box center [415, 162] width 39 height 41
click at [418, 269] on p "Price (Lowest-highest)" at bounding box center [464, 272] width 137 height 23
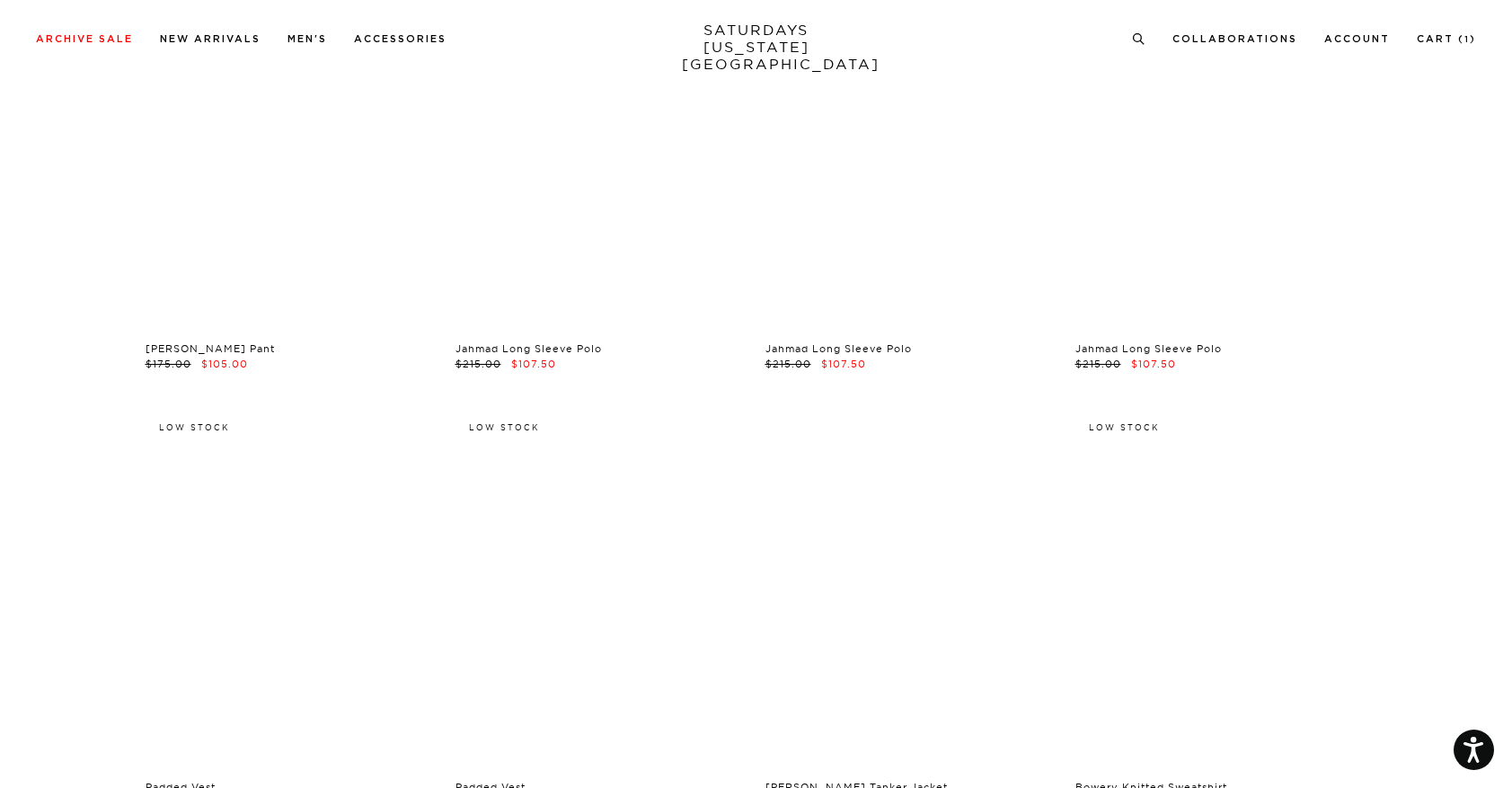
scroll to position [10319, 11]
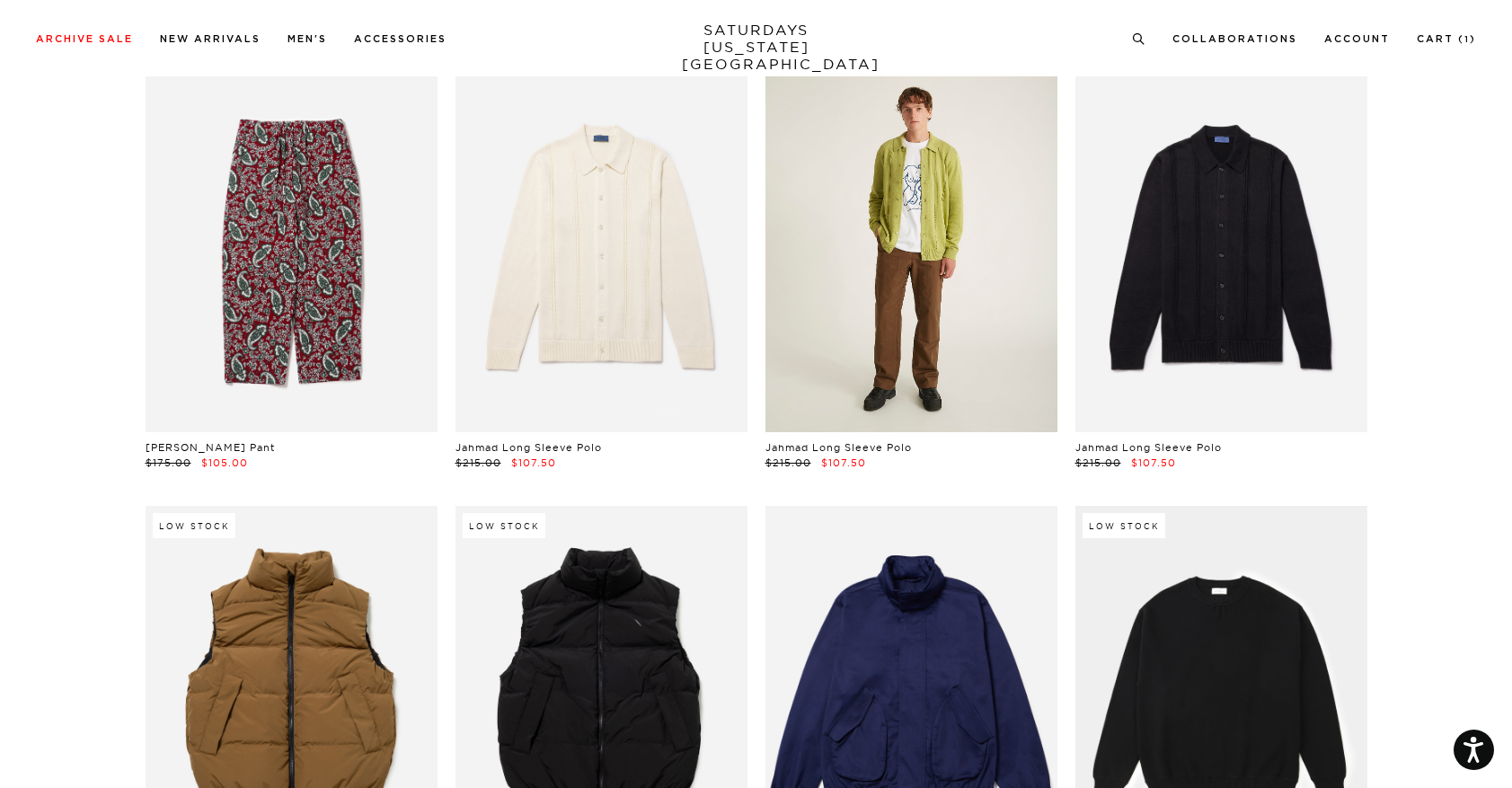
click at [902, 295] on link at bounding box center [911, 250] width 292 height 365
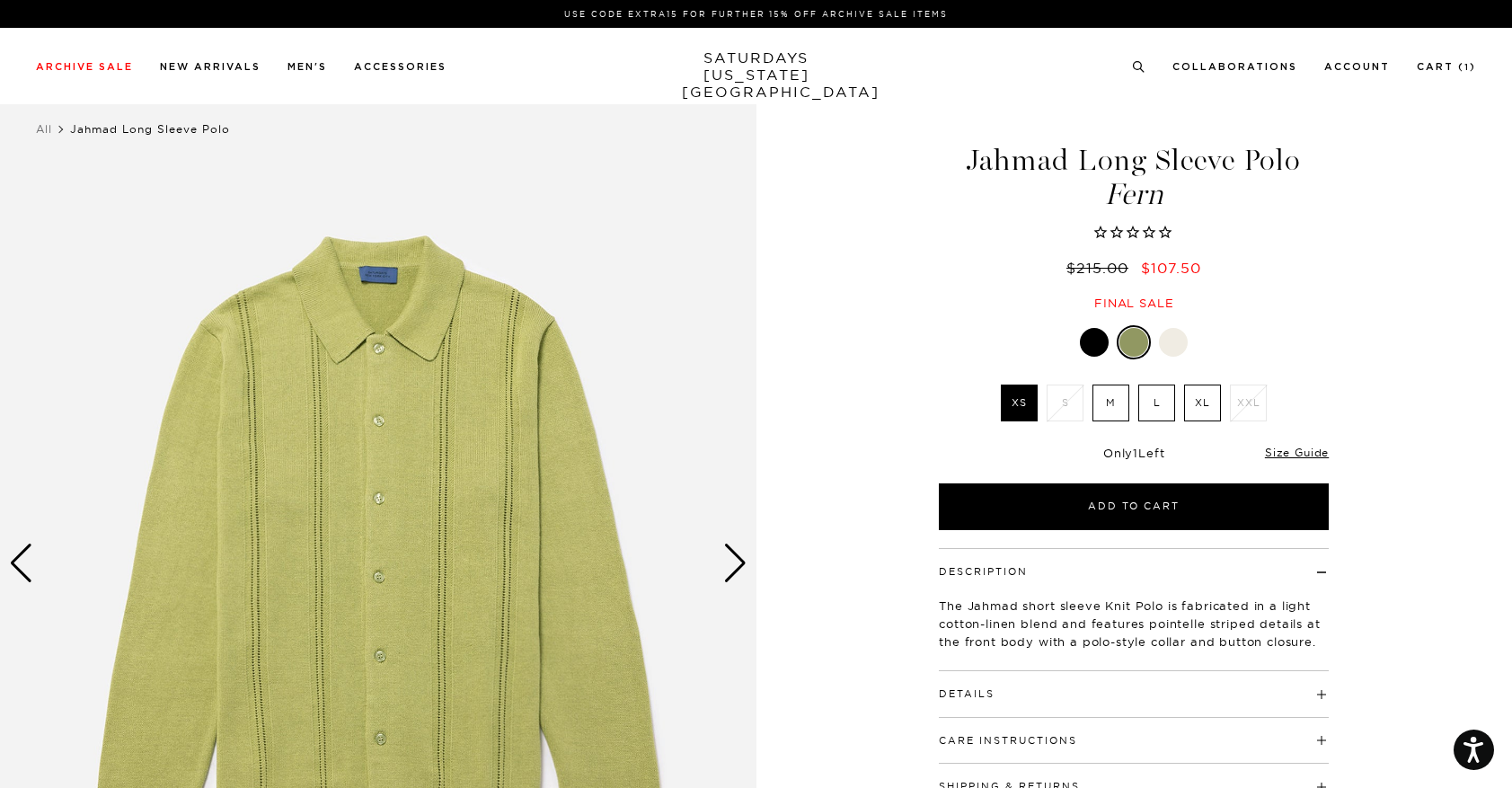
click at [1207, 405] on label "XL" at bounding box center [1202, 403] width 36 height 36
click at [0, 0] on input "XL" at bounding box center [0, 0] width 0 height 0
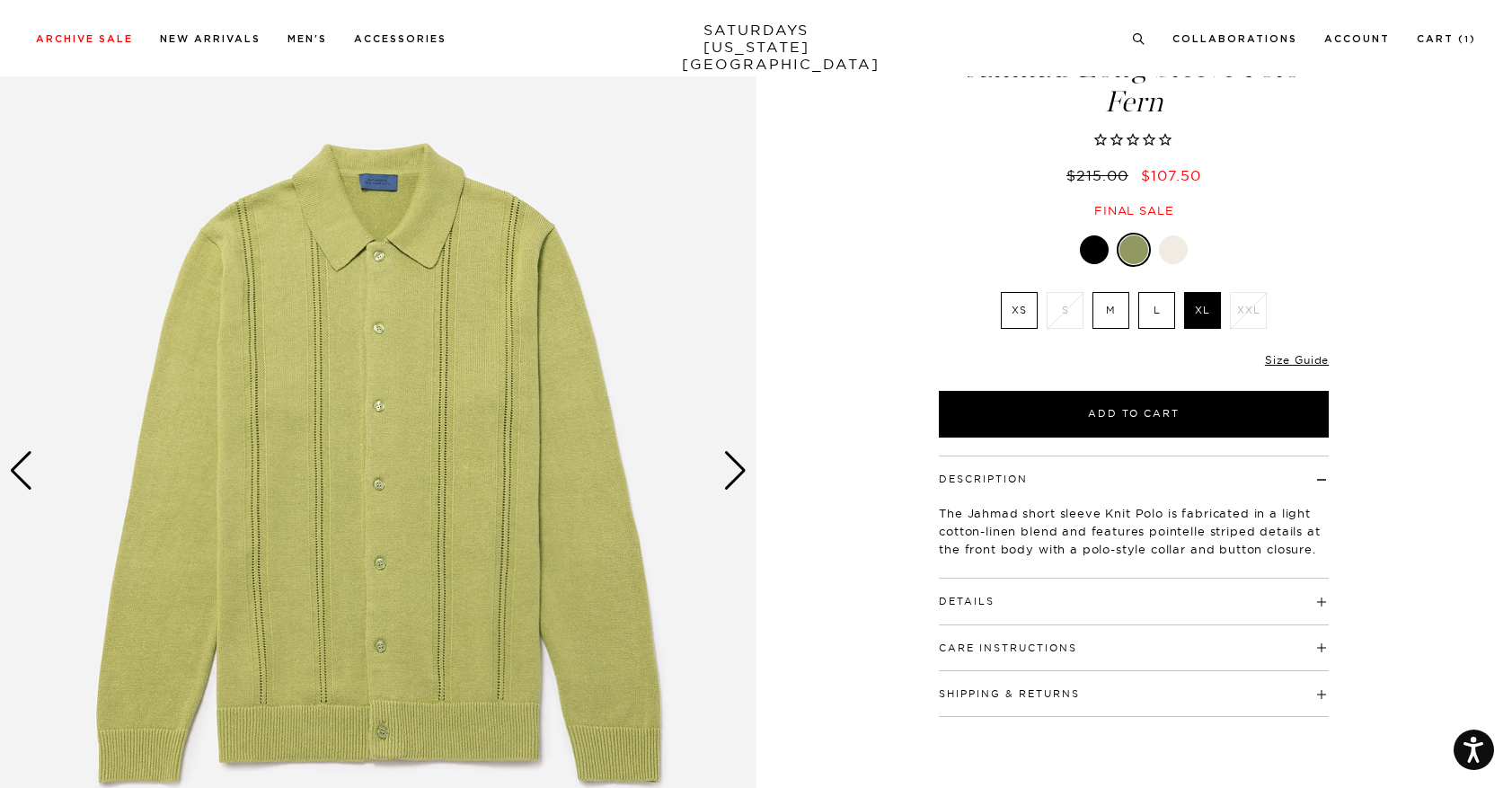
scroll to position [95, 0]
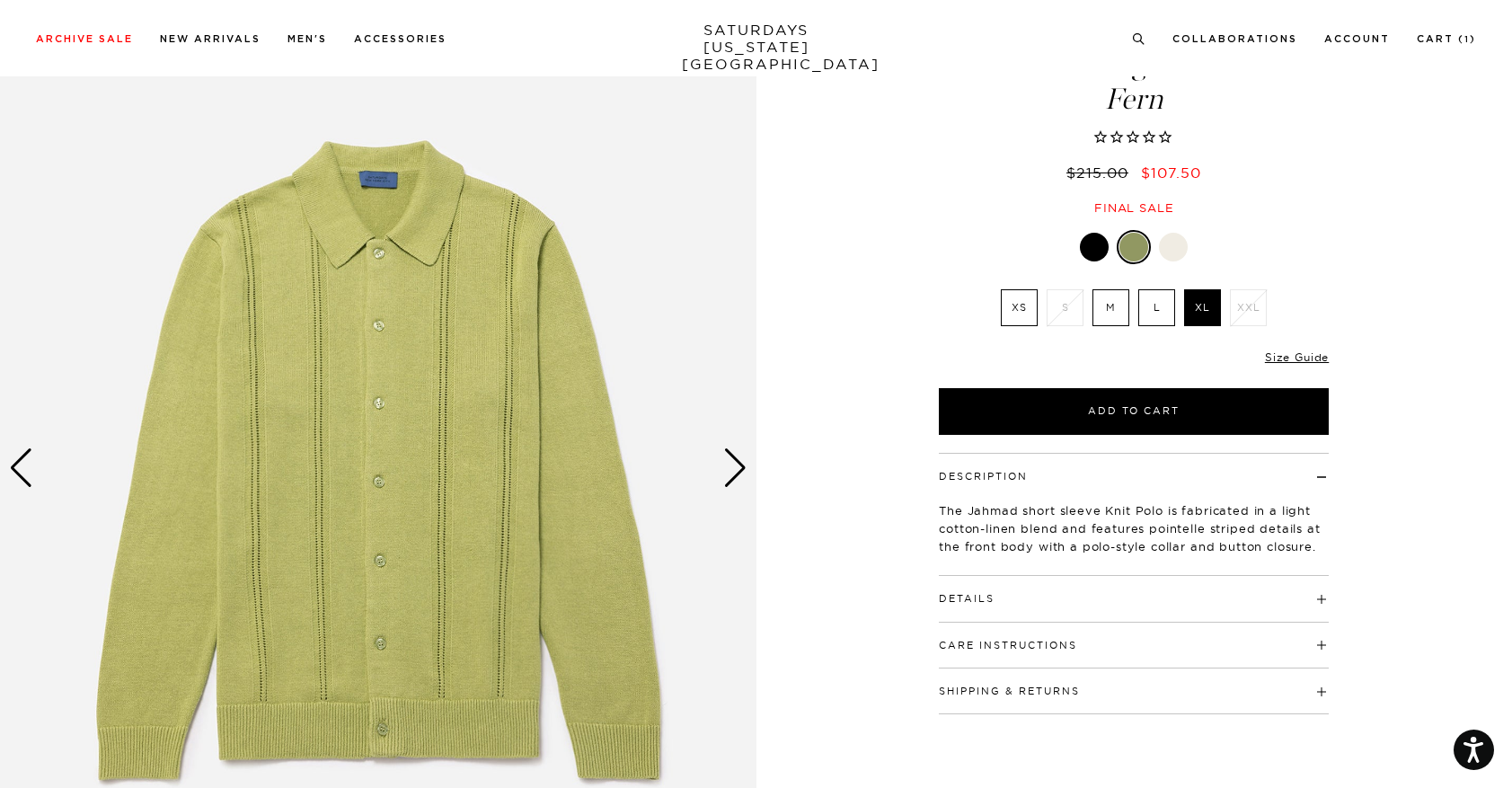
click at [733, 475] on div "Next slide" at bounding box center [735, 467] width 24 height 39
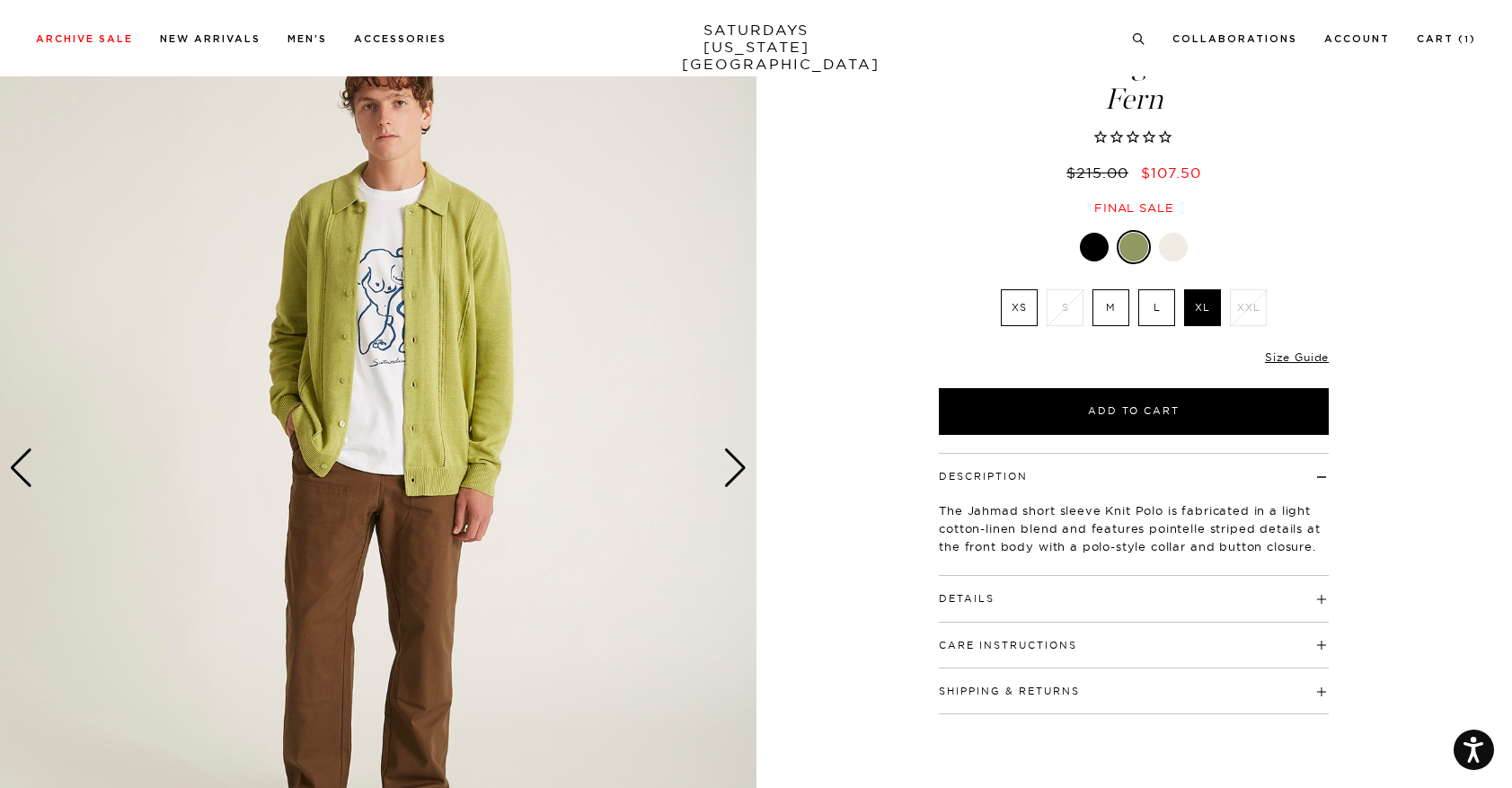
click at [733, 475] on div "Next slide" at bounding box center [735, 467] width 24 height 39
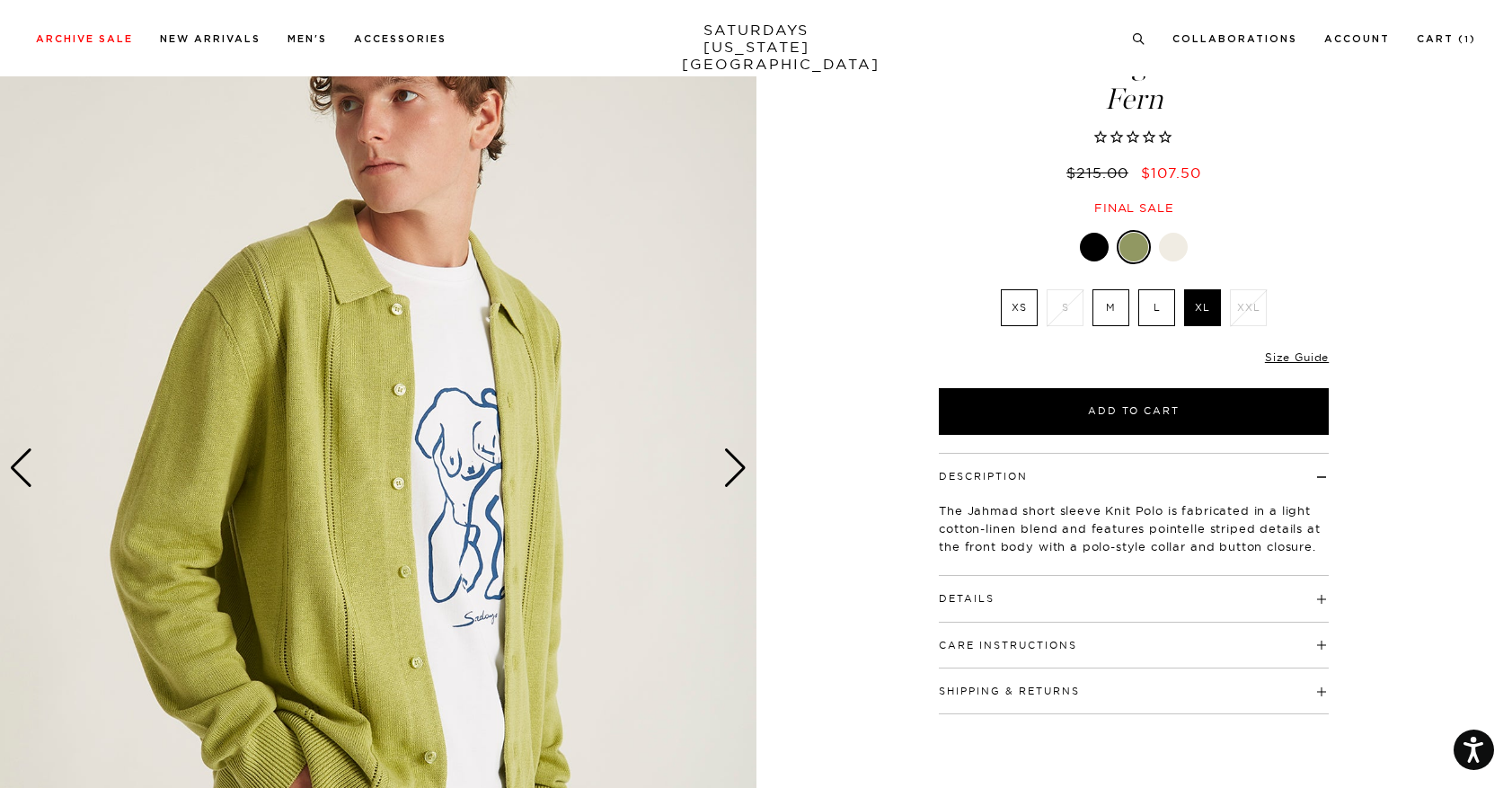
click at [733, 475] on div "Next slide" at bounding box center [735, 467] width 24 height 39
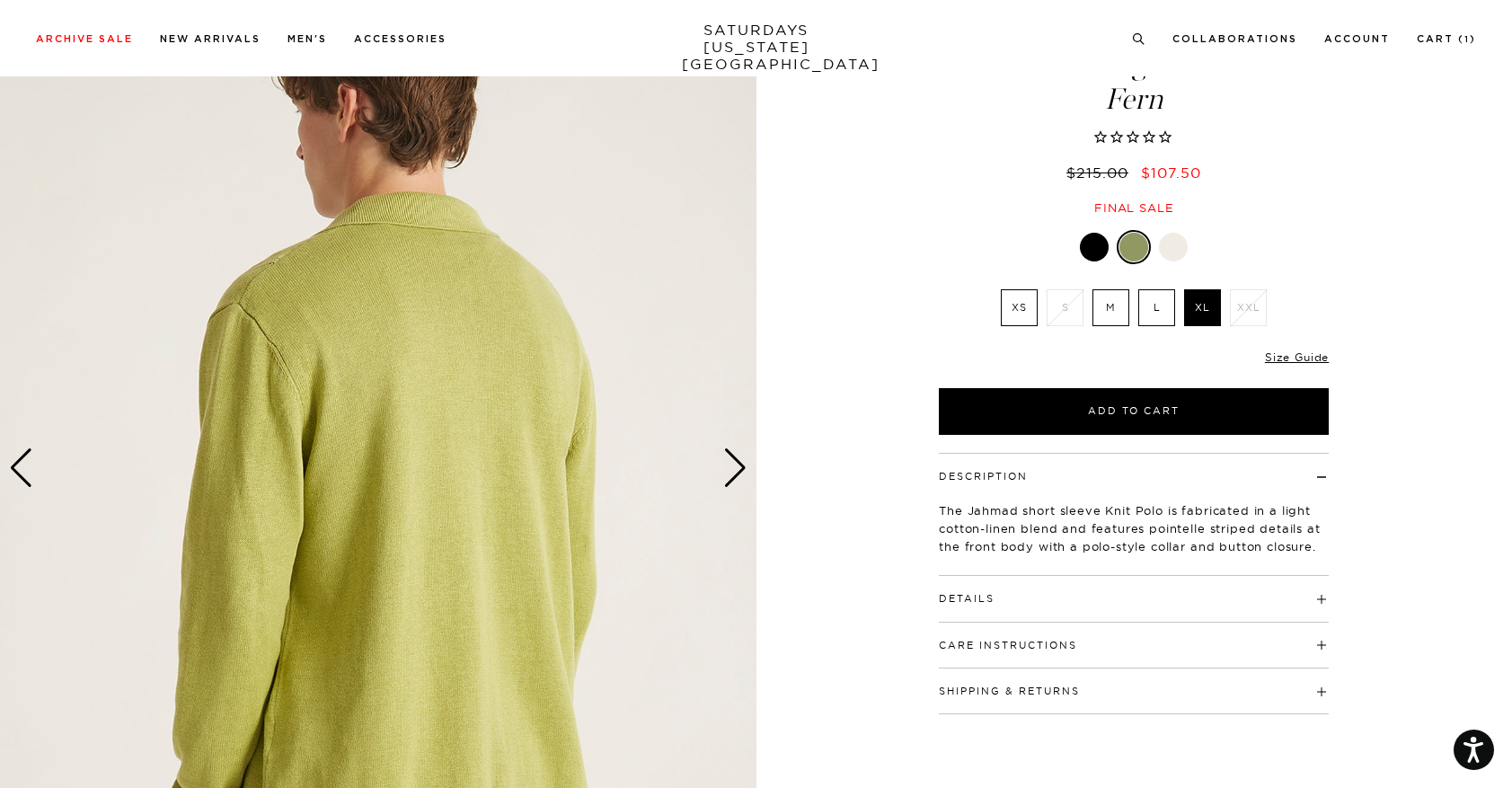
click at [735, 476] on div "Next slide" at bounding box center [735, 467] width 24 height 39
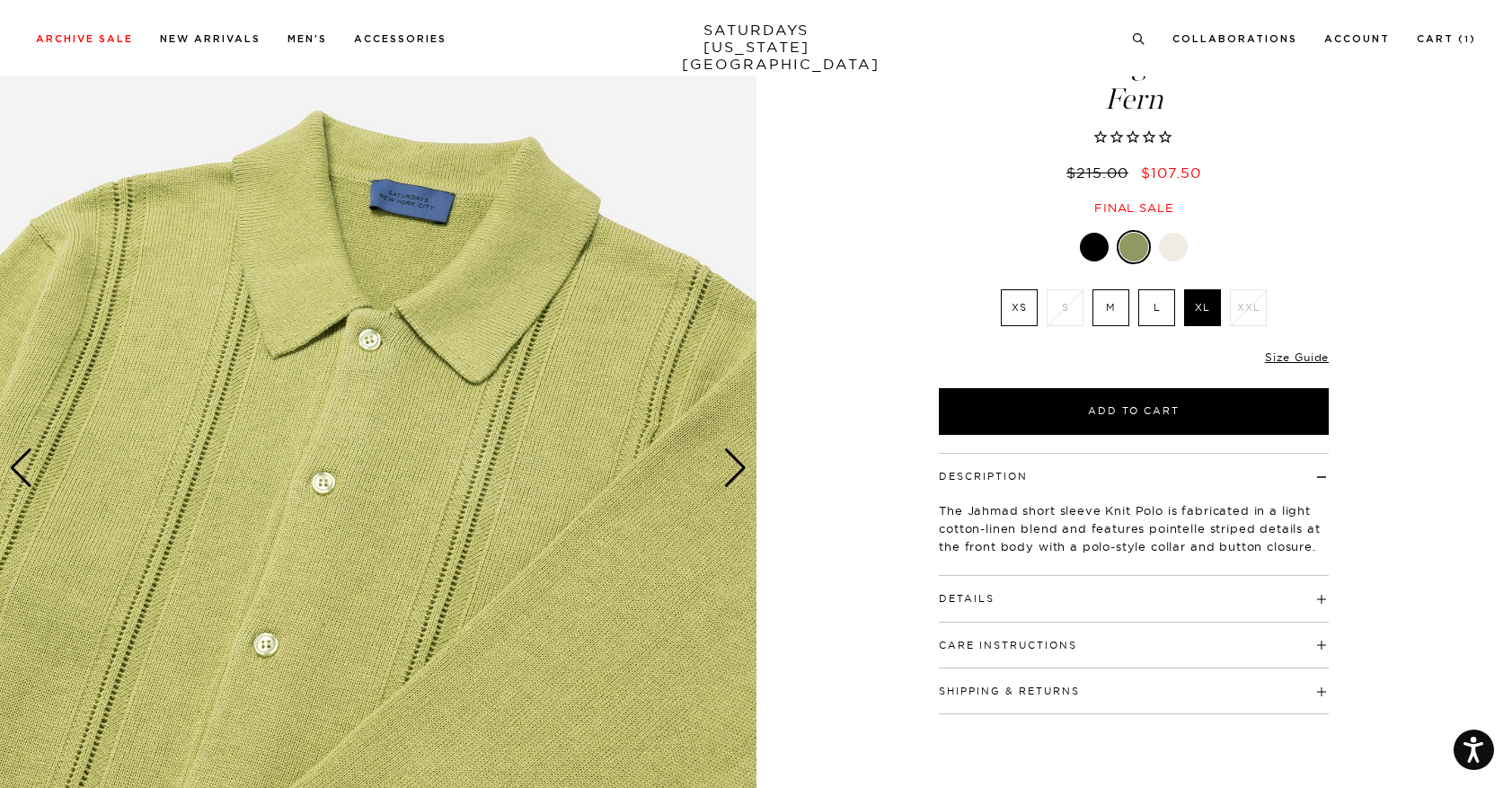
click at [735, 476] on div "Next slide" at bounding box center [735, 467] width 24 height 39
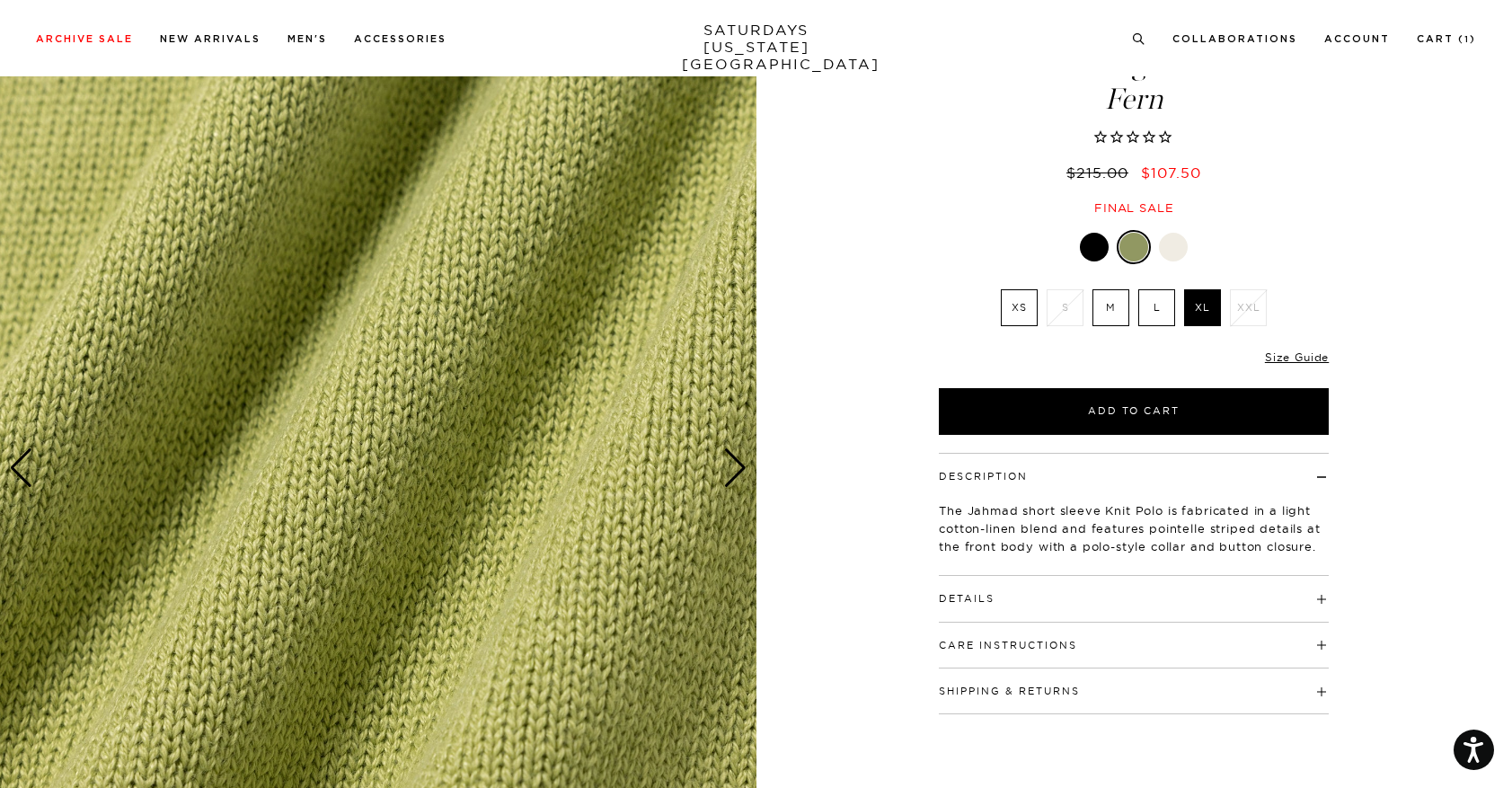
click at [735, 476] on div "Next slide" at bounding box center [735, 467] width 24 height 39
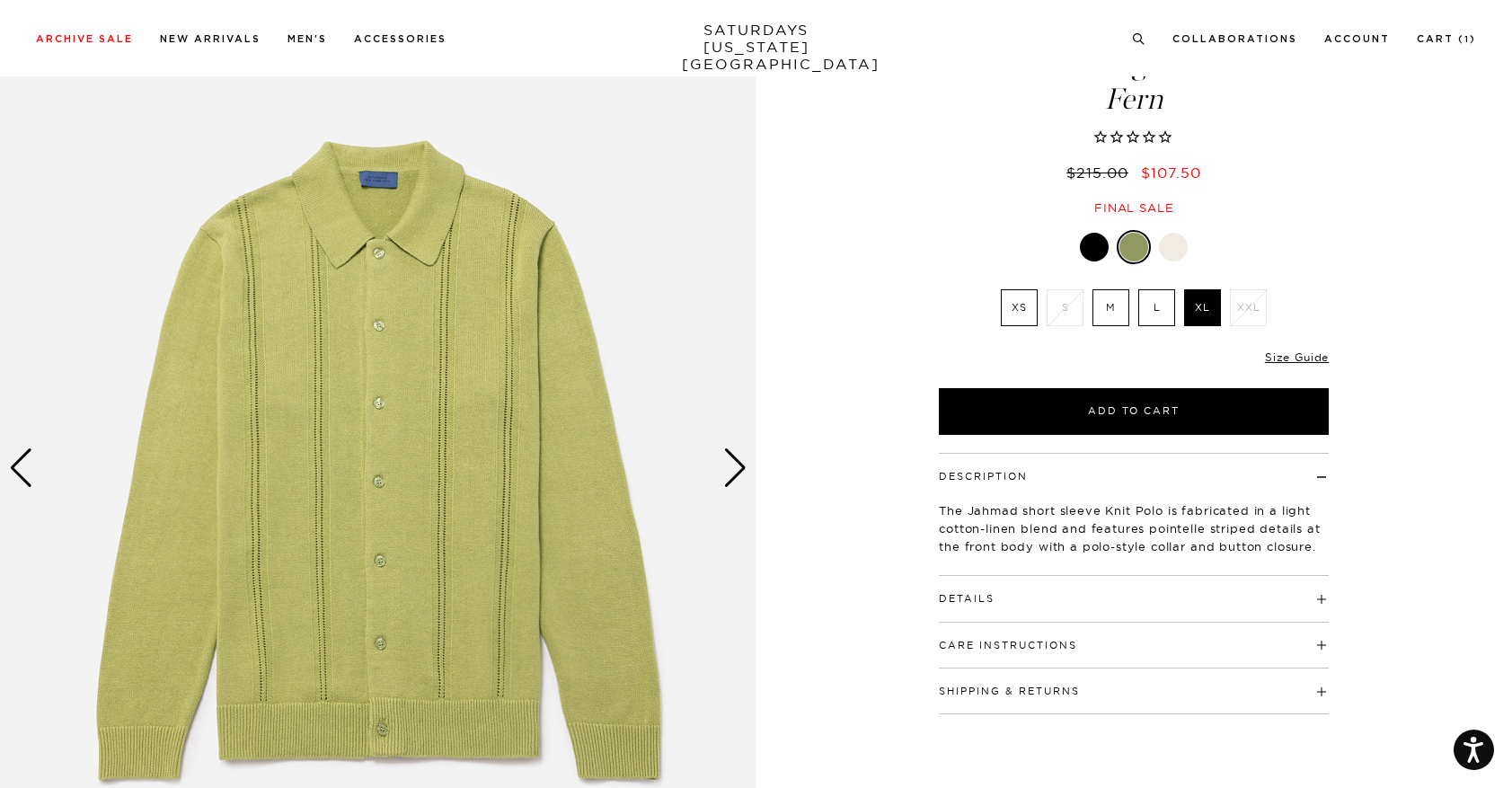
click at [735, 476] on div "Next slide" at bounding box center [735, 467] width 24 height 39
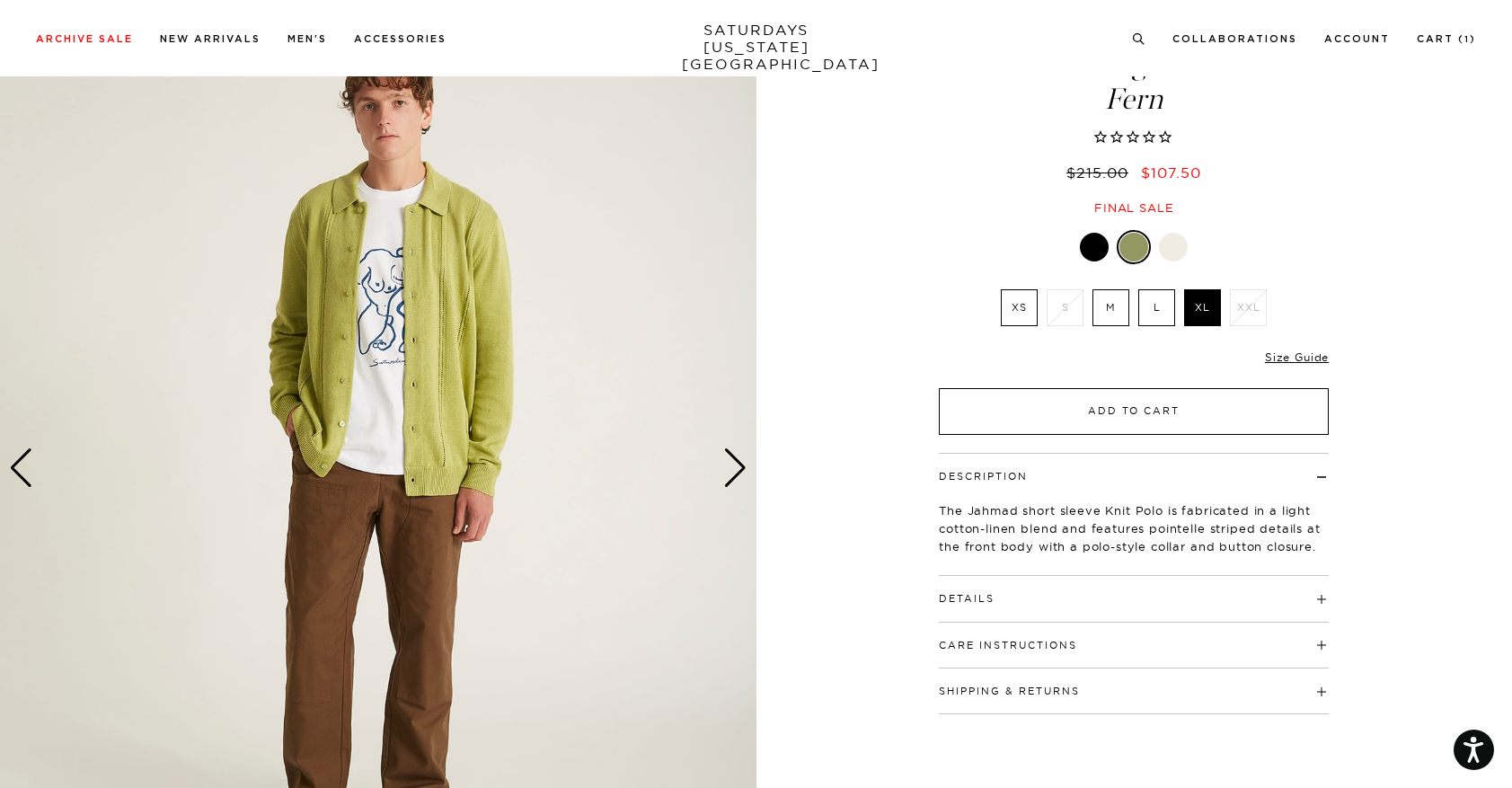
click at [1145, 422] on button "Add to Cart" at bounding box center [1134, 412] width 390 height 47
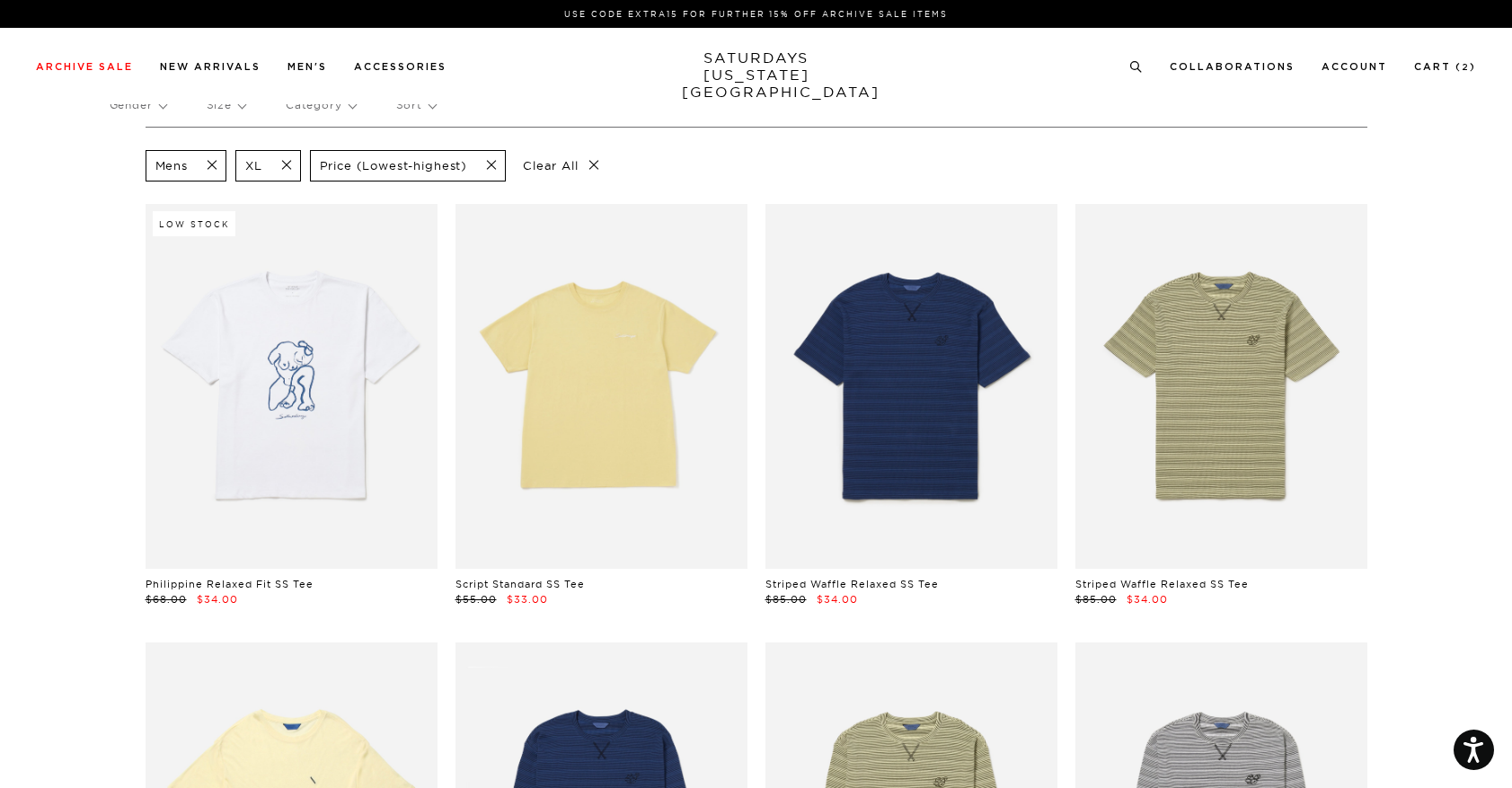
scroll to position [0, 11]
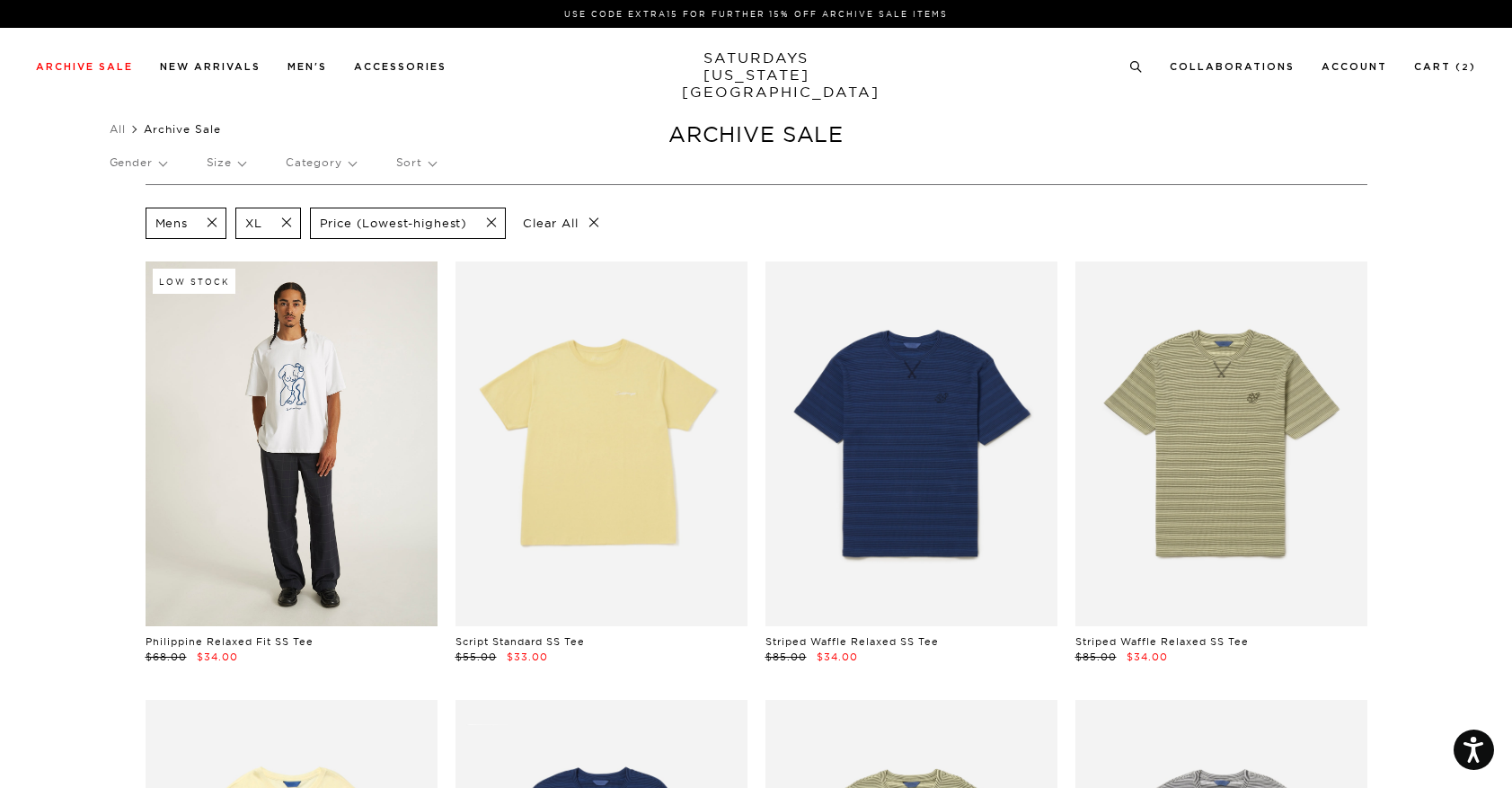
click at [318, 445] on link at bounding box center [292, 444] width 292 height 365
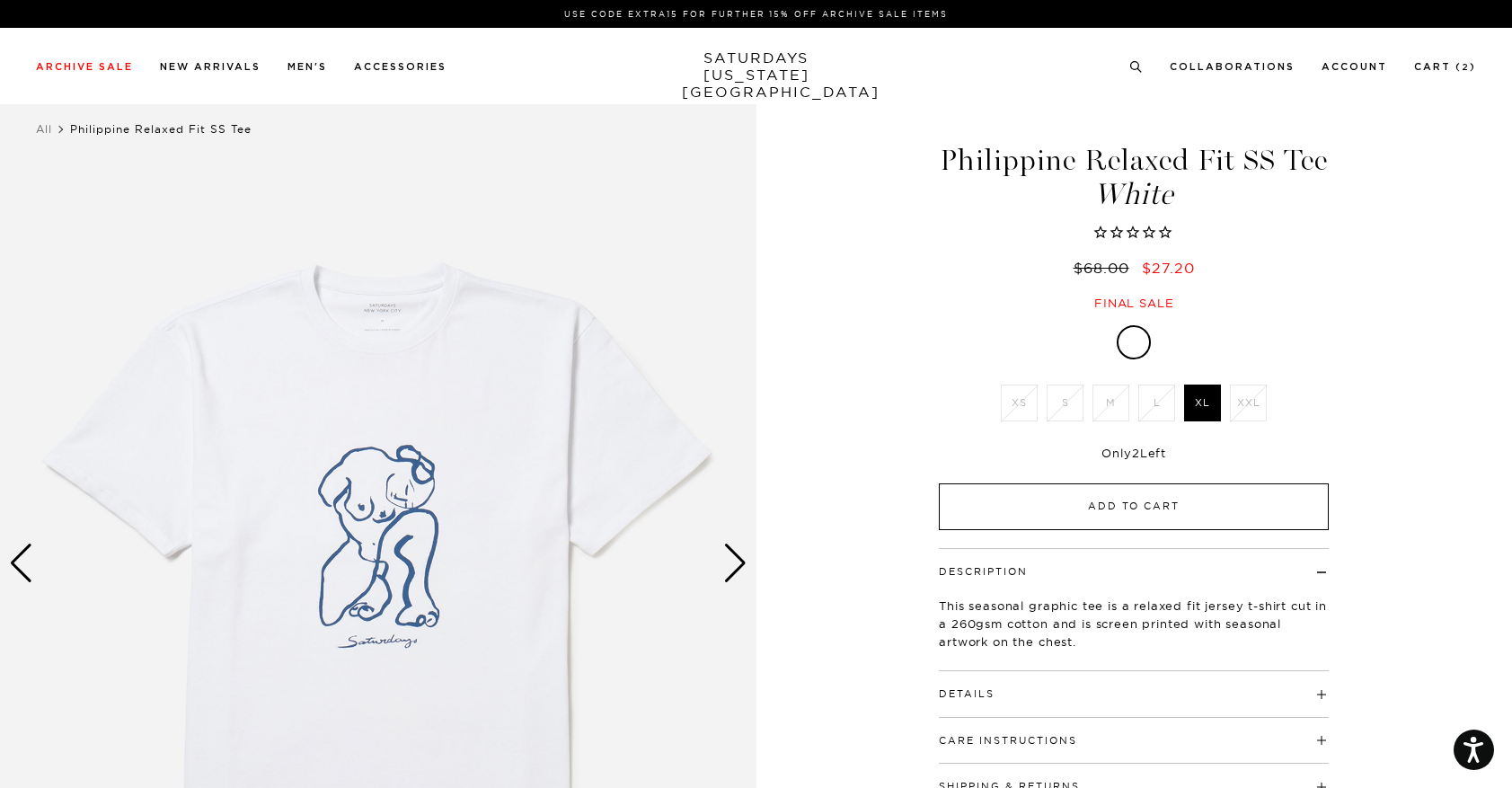
click at [1061, 509] on button "Add to Cart" at bounding box center [1134, 507] width 390 height 47
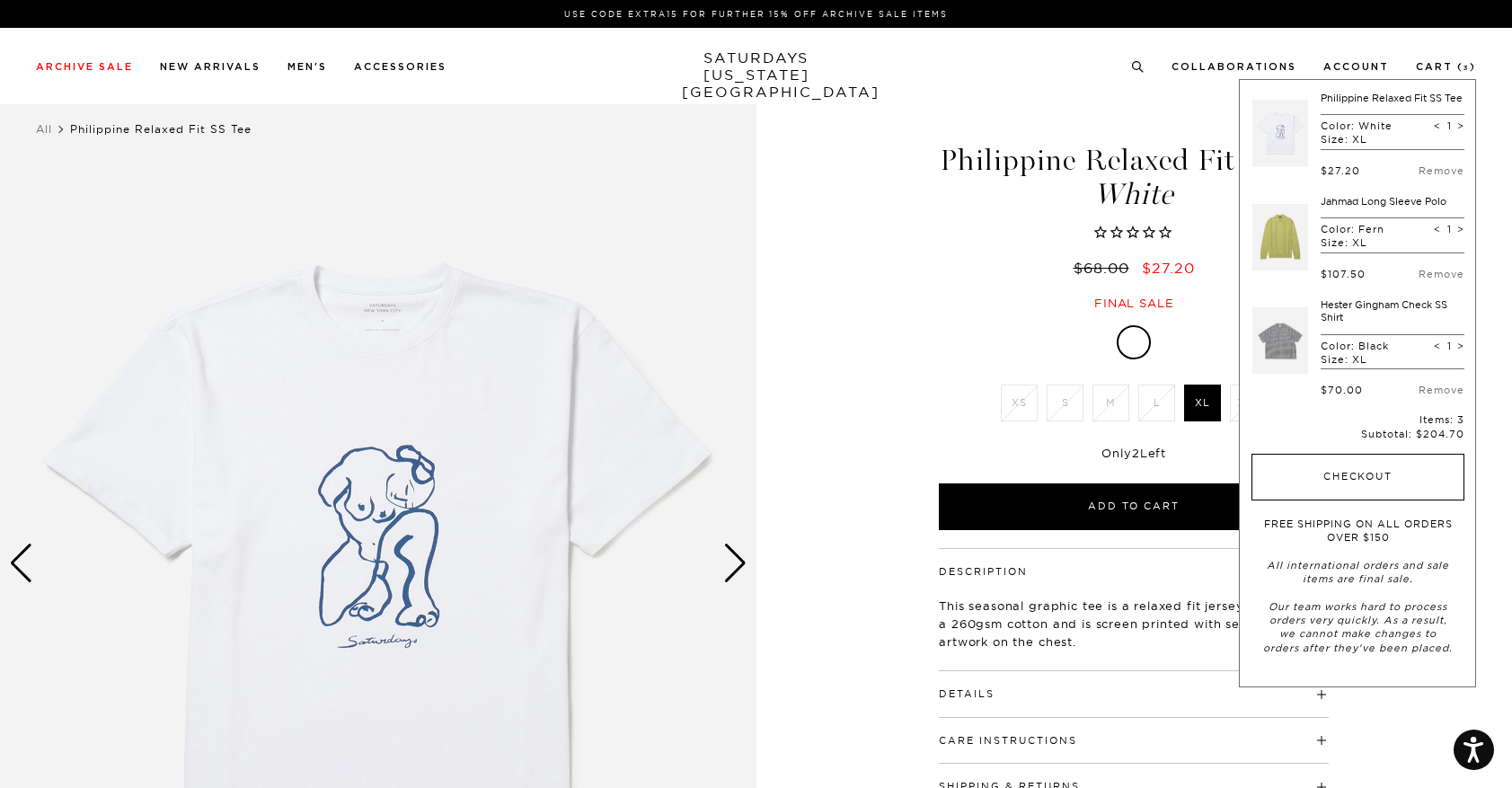
click at [1358, 491] on button "Checkout" at bounding box center [1358, 477] width 213 height 47
